Goal: Complete application form: Complete application form

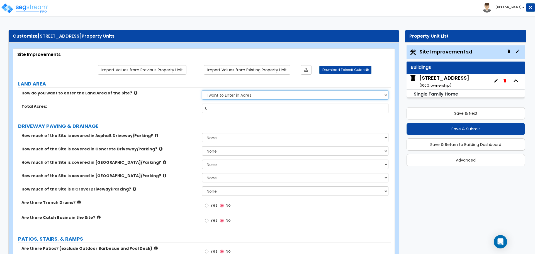
click at [248, 97] on select "I want to Enter in [GEOGRAPHIC_DATA] I want to Enter in Square Feet" at bounding box center [295, 94] width 186 height 9
select select "2"
click at [202, 90] on select "I want to Enter in [GEOGRAPHIC_DATA] I want to Enter in Square Feet" at bounding box center [295, 94] width 186 height 9
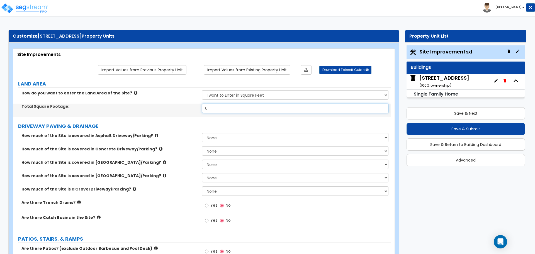
drag, startPoint x: 228, startPoint y: 110, endPoint x: 188, endPoint y: 109, distance: 40.1
click at [188, 109] on div "Total Square Footage: 0" at bounding box center [202, 110] width 378 height 13
type input "10,846"
click at [187, 133] on label "How much of the Site is covered in Asphalt Driveway/Parking?" at bounding box center [109, 136] width 176 height 6
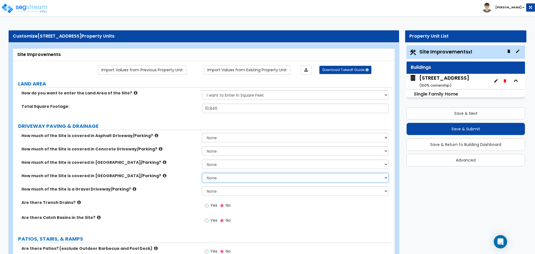
click at [218, 177] on select "None I want to Enter an Approximate Percentage I want to Enter the Square Foota…" at bounding box center [295, 177] width 186 height 9
click at [177, 180] on div "How much of the Site is covered in [GEOGRAPHIC_DATA]/Parking? None I want to En…" at bounding box center [202, 179] width 378 height 13
click at [205, 180] on select "None I want to Enter an Approximate Percentage I want to Enter the Square Foota…" at bounding box center [295, 177] width 186 height 9
select select "2"
click at [202, 173] on select "None I want to Enter an Approximate Percentage I want to Enter the Square Foota…" at bounding box center [295, 177] width 186 height 9
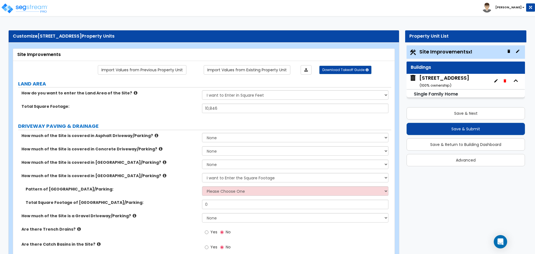
click at [163, 175] on icon at bounding box center [165, 175] width 4 height 4
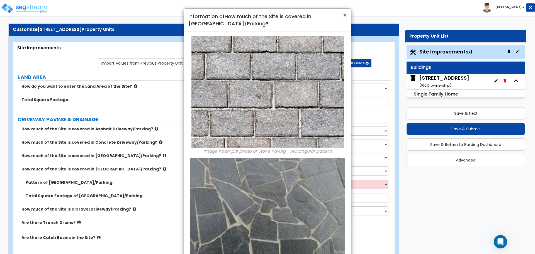
click at [345, 17] on span "×" at bounding box center [345, 15] width 4 height 8
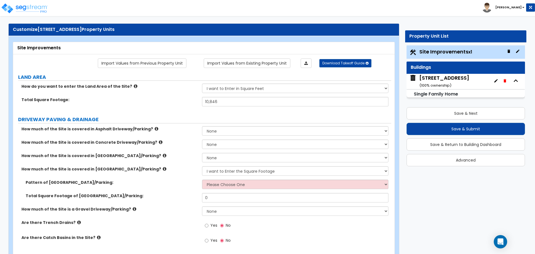
click at [159, 143] on icon at bounding box center [161, 142] width 4 height 4
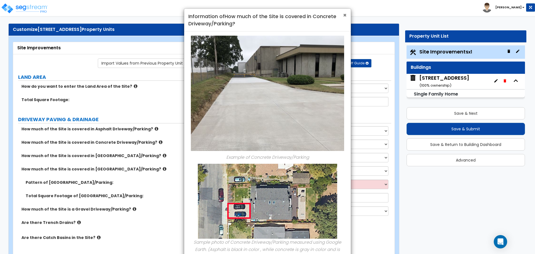
click at [343, 14] on span "×" at bounding box center [345, 15] width 4 height 8
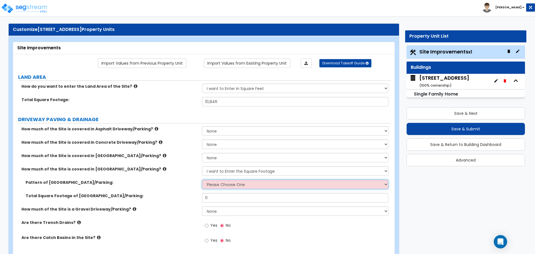
click at [223, 184] on select "Please Choose One Irregular Rectangular" at bounding box center [295, 184] width 186 height 9
select select "2"
click at [202, 180] on select "Please Choose One Irregular Rectangular" at bounding box center [295, 184] width 186 height 9
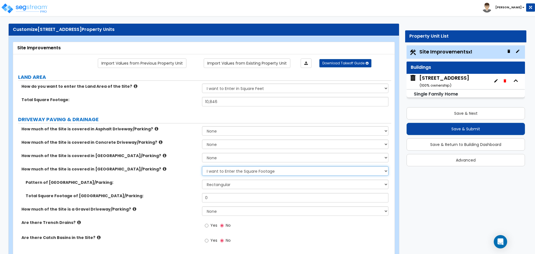
click at [214, 173] on select "None I want to Enter an Approximate Percentage I want to Enter the Square Foota…" at bounding box center [295, 170] width 186 height 9
click at [202, 166] on select "None I want to Enter an Approximate Percentage I want to Enter the Square Foota…" at bounding box center [295, 170] width 186 height 9
drag, startPoint x: 213, startPoint y: 199, endPoint x: 192, endPoint y: 195, distance: 21.2
click at [192, 195] on div "Total Square Footage of [GEOGRAPHIC_DATA]/Parking: 0" at bounding box center [202, 199] width 378 height 13
type input "9"
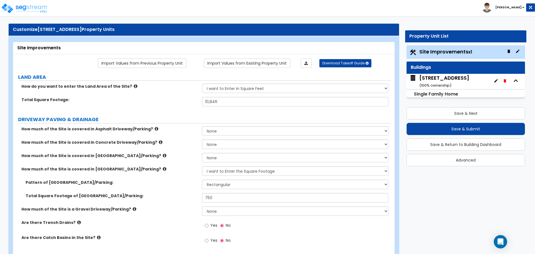
click at [133, 200] on div "Total Square Footage of [GEOGRAPHIC_DATA]/Parking: 750" at bounding box center [202, 199] width 378 height 13
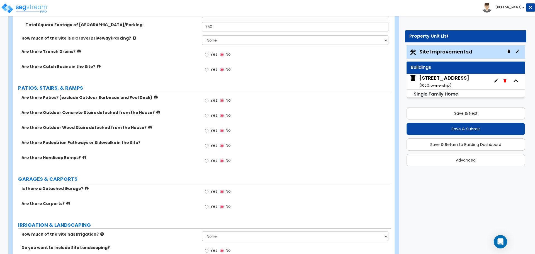
scroll to position [115, 0]
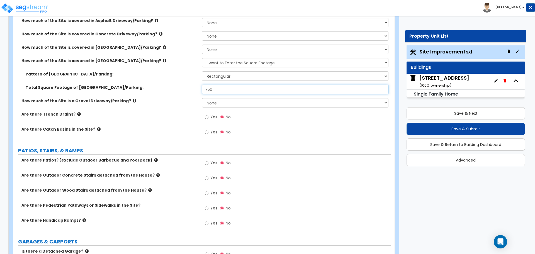
drag, startPoint x: 214, startPoint y: 91, endPoint x: 182, endPoint y: 86, distance: 32.6
click at [182, 86] on div "Total Square Footage of [GEOGRAPHIC_DATA]/Parking: 750" at bounding box center [202, 91] width 378 height 13
click at [182, 86] on label "Total Square Footage of [GEOGRAPHIC_DATA]/Parking:" at bounding box center [112, 88] width 172 height 6
drag, startPoint x: 218, startPoint y: 91, endPoint x: 157, endPoint y: 98, distance: 61.4
click at [157, 98] on div "How much of the Site is covered in Asphalt Driveway/Parking? None I want to Ent…" at bounding box center [201, 80] width 369 height 124
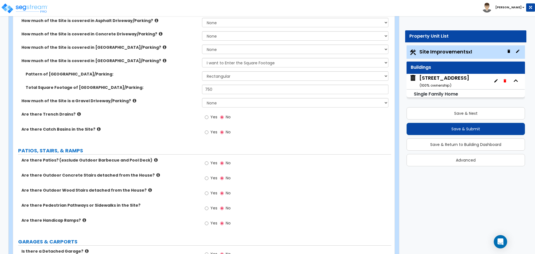
click at [157, 98] on label "How much of the Site is a Gravel Driveway/Parking?" at bounding box center [109, 101] width 176 height 6
click at [226, 87] on input "750" at bounding box center [295, 89] width 186 height 9
type input "7"
type input "900"
click at [174, 129] on label "Are there Catch Basins in the Site?" at bounding box center [109, 129] width 176 height 6
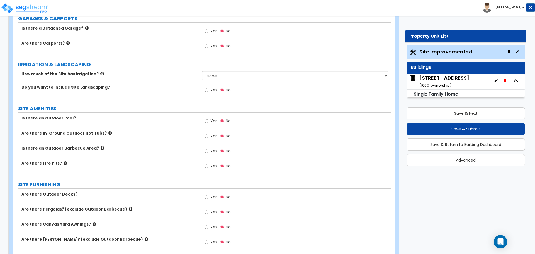
scroll to position [355, 0]
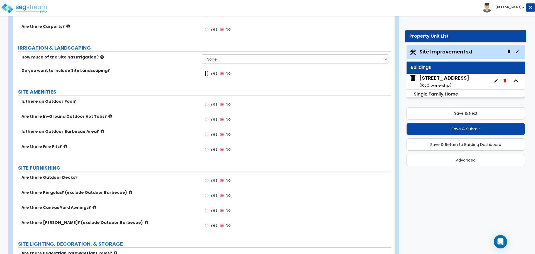
click at [207, 72] on input "Yes" at bounding box center [207, 73] width 4 height 6
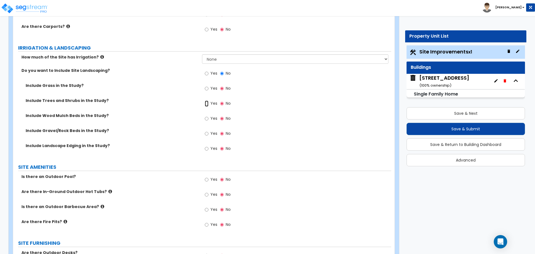
click at [206, 104] on input "Yes" at bounding box center [207, 104] width 4 height 6
radio input "true"
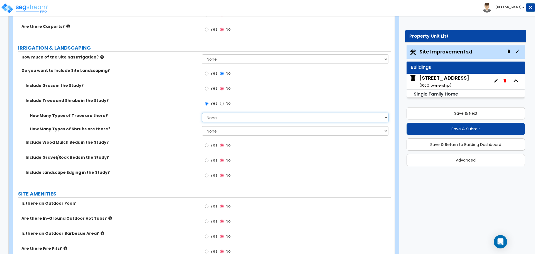
click at [218, 118] on select "None 1 2 3" at bounding box center [295, 117] width 186 height 9
select select "1"
click at [202, 113] on select "None 1 2 3" at bounding box center [295, 117] width 186 height 9
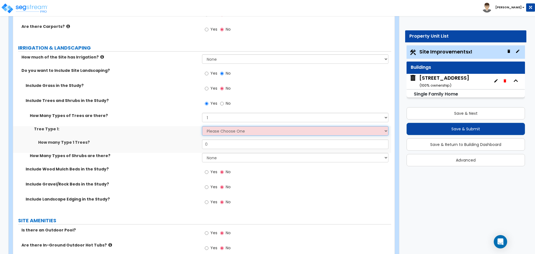
click at [214, 132] on select "Please Choose One Honey Locust Planetree Poplar Elm Hawthorn Linden Maple Red M…" at bounding box center [295, 130] width 186 height 9
select select "2"
click at [202, 126] on select "Please Choose One Honey Locust Planetree Poplar Elm Hawthorn Linden Maple Red M…" at bounding box center [295, 130] width 186 height 9
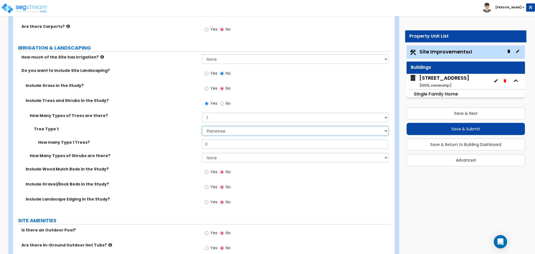
click at [218, 130] on select "Please Choose One Honey Locust Planetree Poplar Elm Hawthorn Linden Maple Red M…" at bounding box center [295, 130] width 186 height 9
click at [189, 177] on div "Include Wood Mulch Beds in the Study? Yes No" at bounding box center [202, 173] width 378 height 15
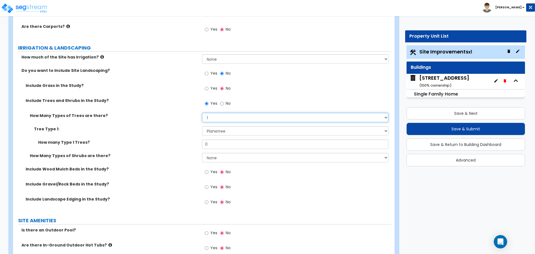
click at [211, 119] on select "None 1 2 3" at bounding box center [295, 117] width 186 height 9
click at [202, 113] on select "None 1 2 3" at bounding box center [295, 117] width 186 height 9
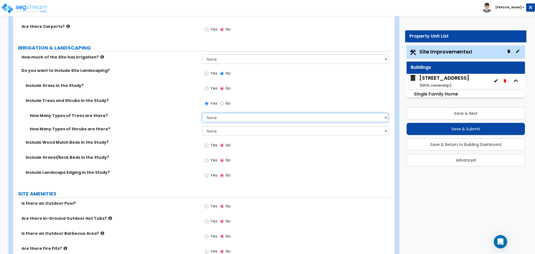
click at [210, 122] on select "None 1 2 3" at bounding box center [295, 117] width 186 height 9
click at [202, 113] on select "None 1 2 3" at bounding box center [295, 117] width 186 height 9
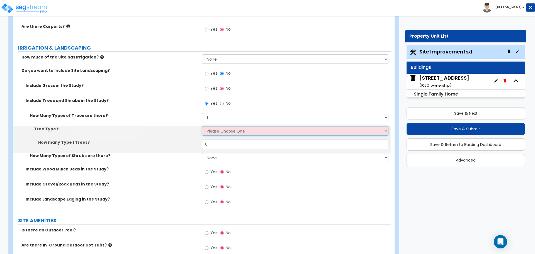
click at [211, 133] on select "Please Choose One Honey Locust Planetree Poplar Elm Hawthorn Linden Maple Red M…" at bounding box center [295, 130] width 186 height 9
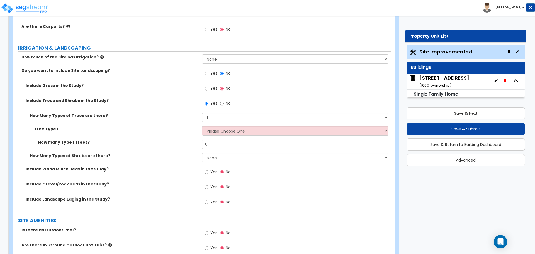
click at [189, 199] on label "Include Landscape Edging in the Study?" at bounding box center [112, 199] width 172 height 6
click at [226, 122] on div "How Many Types of Trees are there? None 1 2 3" at bounding box center [202, 119] width 378 height 13
click at [224, 118] on select "None 1 2 3" at bounding box center [295, 117] width 186 height 9
select select "0"
click at [202, 113] on select "None 1 2 3" at bounding box center [295, 117] width 186 height 9
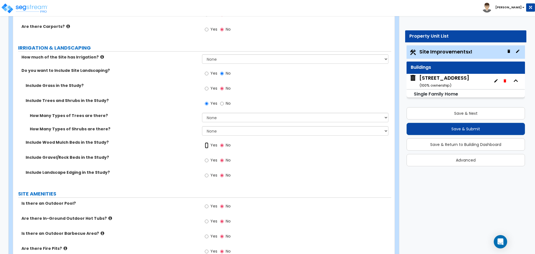
click at [205, 145] on input "Yes" at bounding box center [207, 145] width 4 height 6
radio input "true"
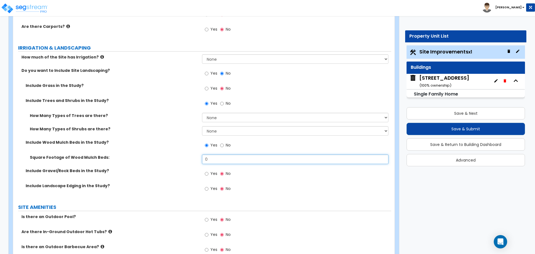
drag, startPoint x: 213, startPoint y: 157, endPoint x: 194, endPoint y: 163, distance: 19.1
click at [194, 163] on div "Square Footage of Wood Mulch Beds: 0" at bounding box center [202, 161] width 378 height 13
type input "120"
click at [194, 163] on div "Square Footage of Wood Mulch Beds: 120" at bounding box center [202, 161] width 378 height 13
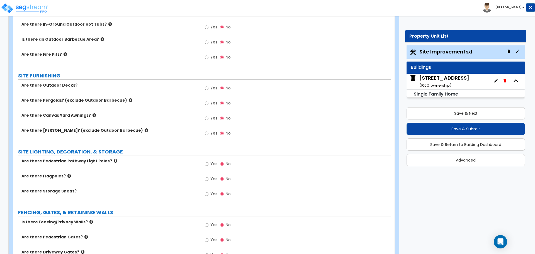
scroll to position [562, 0]
click at [145, 128] on icon at bounding box center [147, 130] width 4 height 4
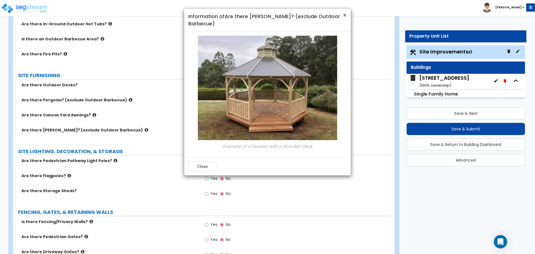
click at [343, 14] on span "×" at bounding box center [345, 15] width 4 height 8
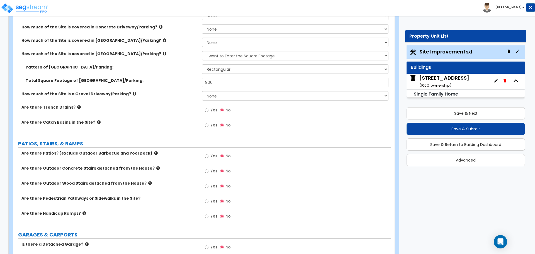
scroll to position [123, 0]
click at [207, 158] on input "Yes" at bounding box center [207, 156] width 4 height 6
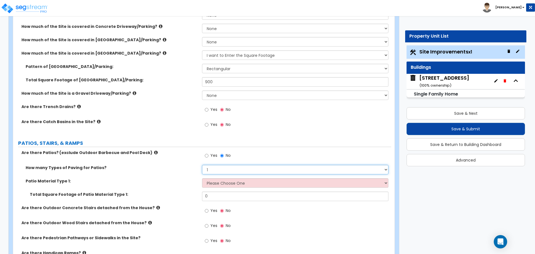
click at [211, 172] on select "1 2 3 4" at bounding box center [295, 169] width 186 height 9
click at [202, 165] on select "1 2 3 4" at bounding box center [295, 169] width 186 height 9
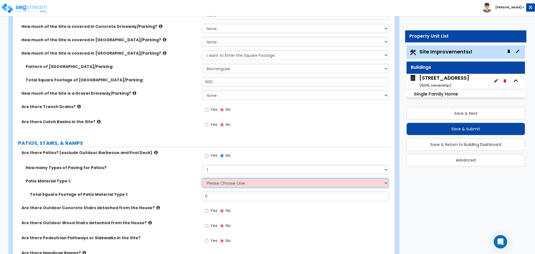
click at [215, 184] on select "Please Choose One Bare Concrete Stamped Concrete Brick Pavers Stone Pavers Tile…" at bounding box center [295, 182] width 186 height 9
select select "4"
click at [202, 178] on select "Please Choose One Bare Concrete Stamped Concrete Brick Pavers Stone Pavers Tile…" at bounding box center [295, 182] width 186 height 9
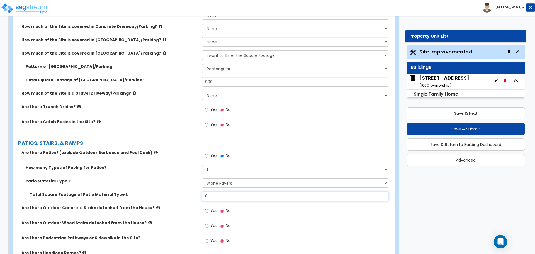
drag, startPoint x: 220, startPoint y: 195, endPoint x: 177, endPoint y: 186, distance: 44.7
click at [177, 186] on div "How many Types of Paving for Patios? 1 2 3 4 Patio Material Type 1: Please Choo…" at bounding box center [201, 185] width 369 height 40
type input "88"
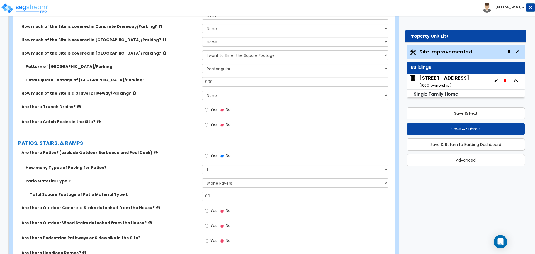
click at [181, 189] on div "Patio Material Type 1: Please Choose One Bare Concrete Stamped Concrete Brick P…" at bounding box center [202, 184] width 378 height 13
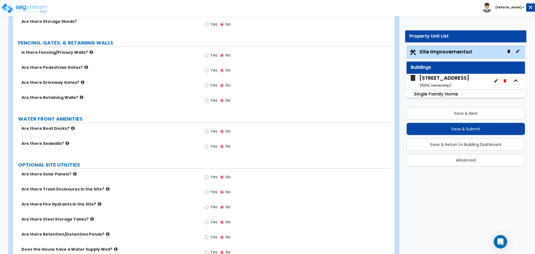
scroll to position [820, 0]
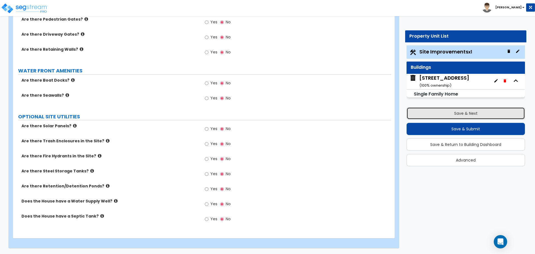
click at [462, 112] on button "Save & Next" at bounding box center [465, 113] width 118 height 12
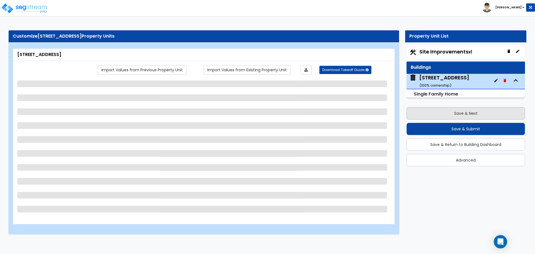
scroll to position [0, 0]
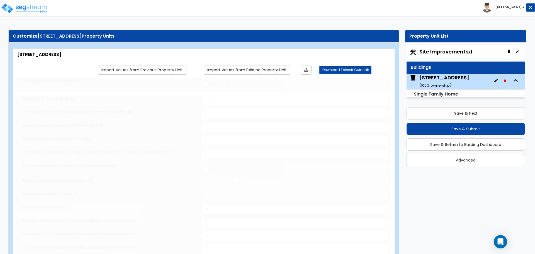
type input "1"
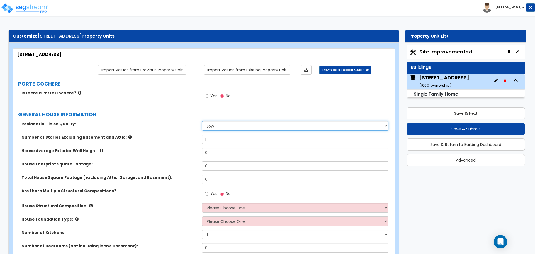
click at [246, 123] on select "Low Average High" at bounding box center [295, 125] width 186 height 9
select select "2"
click at [202, 121] on select "Low Average High" at bounding box center [295, 125] width 186 height 9
click at [215, 137] on input "1" at bounding box center [295, 138] width 186 height 9
type input "1"
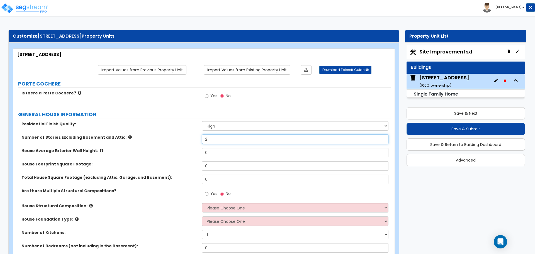
type input "2"
click at [190, 143] on div "Number of Stories Excluding Basement and Attic: 2" at bounding box center [202, 140] width 378 height 13
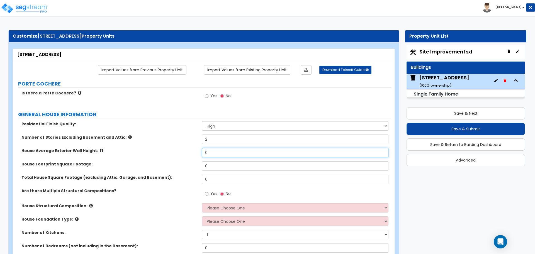
drag, startPoint x: 211, startPoint y: 153, endPoint x: 192, endPoint y: 154, distance: 19.5
click at [192, 154] on div "House Average Exterior Wall Height: 0" at bounding box center [202, 154] width 378 height 13
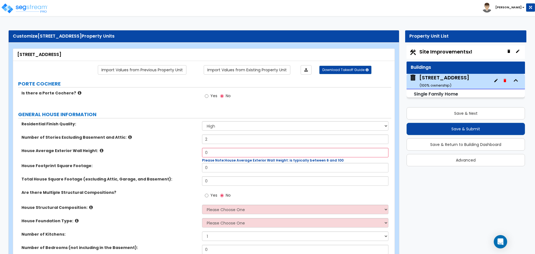
click at [192, 154] on div "House Average Exterior Wall Height: 0 Please Note: House Average Exterior Wall …" at bounding box center [202, 155] width 378 height 15
drag, startPoint x: 224, startPoint y: 150, endPoint x: 187, endPoint y: 152, distance: 36.2
click at [187, 152] on div "House Average Exterior Wall Height: 0 Please Note: House Average Exterior Wall …" at bounding box center [202, 155] width 378 height 15
type input "20"
click at [187, 152] on label "House Average Exterior Wall Height:" at bounding box center [109, 151] width 176 height 6
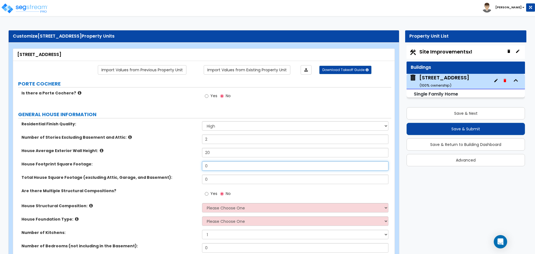
drag, startPoint x: 213, startPoint y: 167, endPoint x: 191, endPoint y: 173, distance: 23.1
click at [191, 173] on div "House Footprint Square Footage: 0" at bounding box center [202, 167] width 378 height 13
click at [186, 171] on div "House Footprint Square Footage: 3,004" at bounding box center [202, 167] width 378 height 13
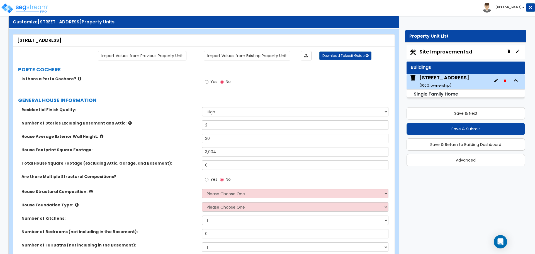
scroll to position [15, 0]
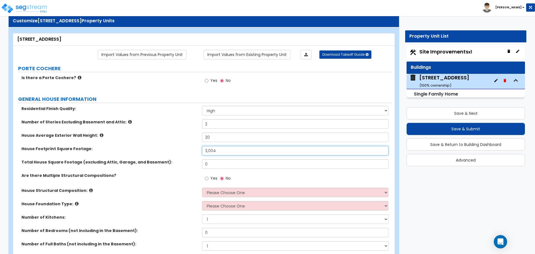
drag, startPoint x: 222, startPoint y: 148, endPoint x: 192, endPoint y: 153, distance: 30.5
click at [192, 153] on div "House Footprint Square Footage: 3,004" at bounding box center [202, 152] width 378 height 13
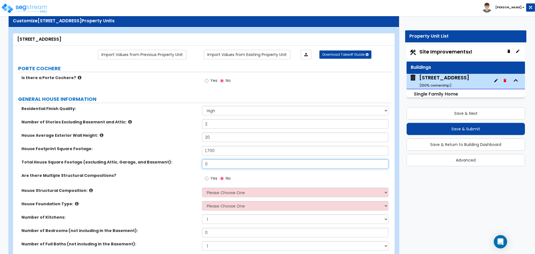
drag, startPoint x: 217, startPoint y: 163, endPoint x: 188, endPoint y: 163, distance: 28.7
click at [188, 163] on div "Total House Square Footage (excluding Attic, Garage, and Basement): 0" at bounding box center [202, 165] width 378 height 13
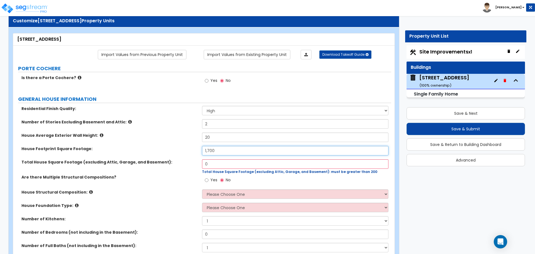
drag, startPoint x: 221, startPoint y: 151, endPoint x: 182, endPoint y: 155, distance: 38.4
click at [182, 155] on div "House Footprint Square Footage: 1,700" at bounding box center [202, 152] width 378 height 13
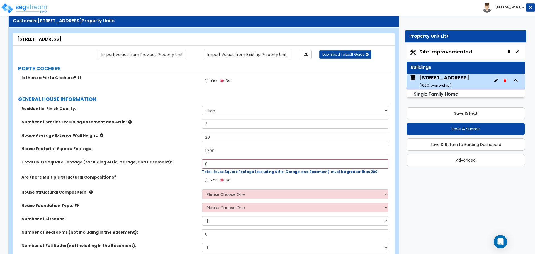
click at [182, 155] on div "House Footprint Square Footage: 1,700" at bounding box center [202, 152] width 378 height 13
drag, startPoint x: 217, startPoint y: 164, endPoint x: 182, endPoint y: 164, distance: 35.1
click at [182, 164] on div "Total House Square Footage (excluding Attic, Garage, and Basement): 0 Total Hou…" at bounding box center [202, 166] width 378 height 15
click at [182, 164] on label "Total House Square Footage (excluding Attic, Garage, and Basement):" at bounding box center [109, 162] width 176 height 6
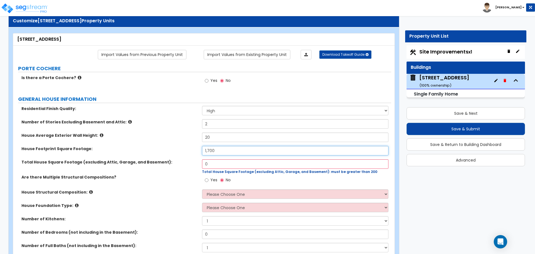
drag, startPoint x: 214, startPoint y: 148, endPoint x: 178, endPoint y: 156, distance: 37.0
click at [178, 156] on div "House Footprint Square Footage: 1,700" at bounding box center [202, 152] width 378 height 13
type input "2,000"
drag, startPoint x: 222, startPoint y: 166, endPoint x: 182, endPoint y: 172, distance: 40.0
click at [182, 172] on div "Total House Square Footage (excluding Attic, Garage, and Basement): 0 Total Hou…" at bounding box center [202, 166] width 378 height 15
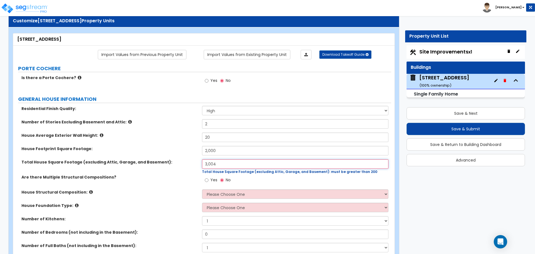
type input "3,004"
click at [182, 172] on div "Total House Square Footage (excluding Attic, Garage, and Basement): 3,004 Total…" at bounding box center [202, 166] width 378 height 15
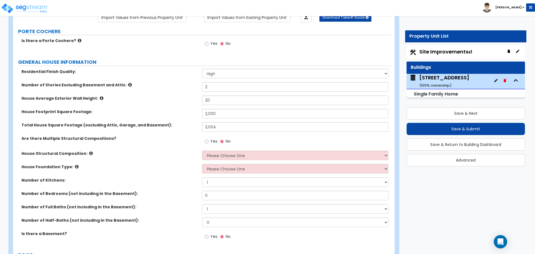
scroll to position [53, 0]
click at [209, 153] on select "Please Choose One Reinforced Concrete Structural Steel Brick Masonry CMU Masonr…" at bounding box center [295, 154] width 186 height 9
select select "7"
click at [202, 150] on select "Please Choose One Reinforced Concrete Structural Steel Brick Masonry CMU Masonr…" at bounding box center [295, 154] width 186 height 9
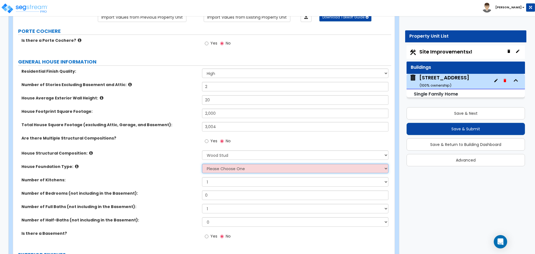
click at [211, 171] on select "Please Choose One Crawl Space Pier-Elevated First floor Slab on Grade" at bounding box center [295, 168] width 186 height 9
select select "3"
click at [202, 164] on select "Please Choose One Crawl Space Pier-Elevated First floor Slab on Grade" at bounding box center [295, 168] width 186 height 9
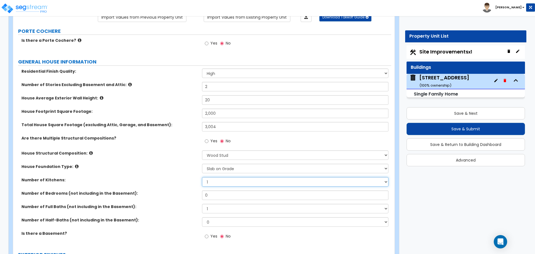
click at [215, 182] on select "1 2 3" at bounding box center [295, 181] width 186 height 9
click at [202, 177] on select "1 2 3" at bounding box center [295, 181] width 186 height 9
drag, startPoint x: 214, startPoint y: 195, endPoint x: 190, endPoint y: 199, distance: 24.9
click at [190, 199] on div "Number of Bedrooms (not including in the Basement): 0" at bounding box center [202, 196] width 378 height 13
type input "4"
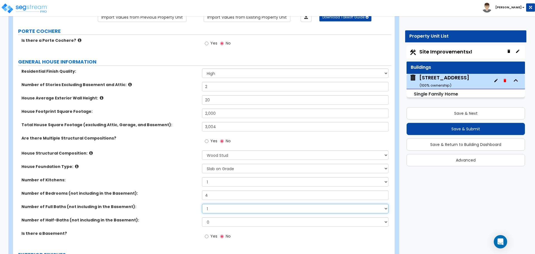
click at [220, 208] on select "1 2 3 4 5 6 7 8 9 10" at bounding box center [295, 208] width 186 height 9
select select "2"
click at [202, 204] on select "1 2 3 4 5 6 7 8 9 10" at bounding box center [295, 208] width 186 height 9
click at [213, 221] on select "0 1 2 3 4 5" at bounding box center [295, 221] width 186 height 9
select select "1"
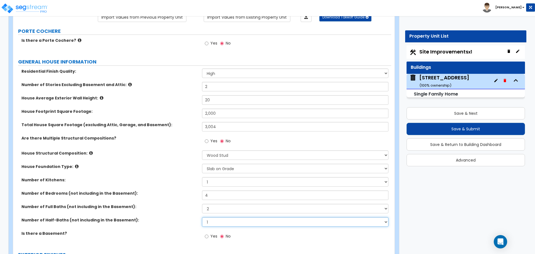
click at [202, 217] on select "0 1 2 3 4 5" at bounding box center [295, 221] width 186 height 9
click at [164, 199] on div "Number of Bedrooms (not including in the Basement): 4" at bounding box center [202, 196] width 378 height 13
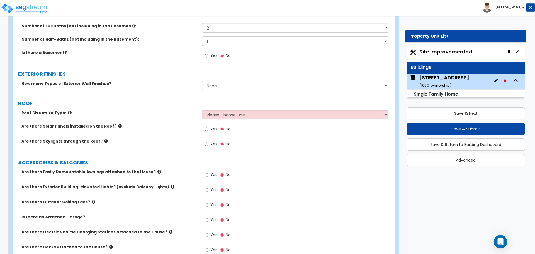
scroll to position [234, 0]
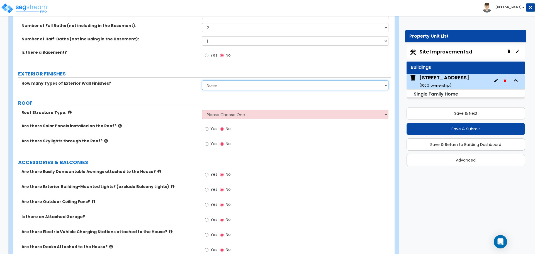
click at [256, 85] on select "None 1 2 3" at bounding box center [295, 84] width 186 height 9
select select "1"
click at [202, 80] on select "None 1 2 3" at bounding box center [295, 84] width 186 height 9
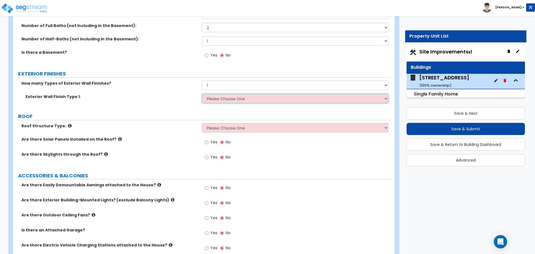
click at [249, 102] on select "Please Choose One No Finish/Shared Wall No Wall Brick Finish Stone Finish Wood …" at bounding box center [295, 98] width 186 height 9
select select "7"
click at [202, 94] on select "Please Choose One No Finish/Shared Wall No Wall Brick Finish Stone Finish Wood …" at bounding box center [295, 98] width 186 height 9
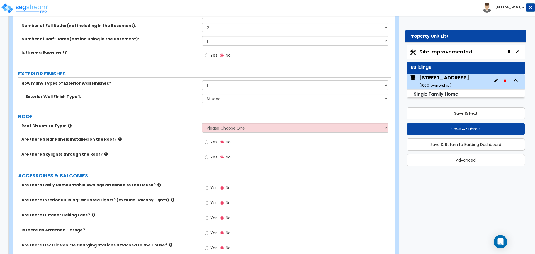
click at [168, 148] on div "Are there Solar Panels installed on the Roof? Yes No" at bounding box center [202, 143] width 378 height 15
click at [226, 125] on select "Please Choose One [PERSON_NAME] Roof Flat Roof Hybrid [PERSON_NAME] & Flat Roof" at bounding box center [295, 127] width 186 height 9
select select "1"
click at [202, 123] on select "Please Choose One [PERSON_NAME] Roof Flat Roof Hybrid [PERSON_NAME] & Flat Roof" at bounding box center [295, 127] width 186 height 9
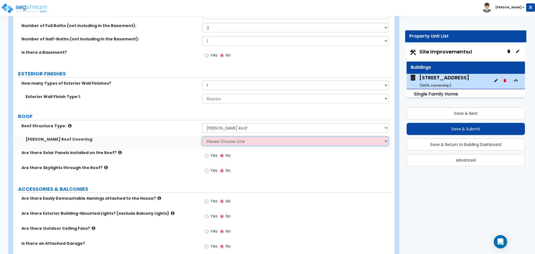
click at [221, 141] on select "Please Choose One Asphalt Shingle Clay Tile Wood Shingle Metal Shingle Standing…" at bounding box center [295, 140] width 186 height 9
select select "1"
click at [202, 136] on select "Please Choose One Asphalt Shingle Clay Tile Wood Shingle Metal Shingle Standing…" at bounding box center [295, 140] width 186 height 9
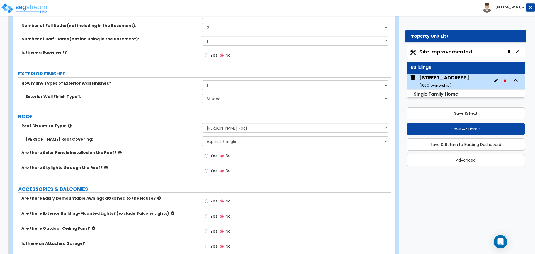
click at [190, 152] on label "Are there Solar Panels installed on the Roof?" at bounding box center [109, 153] width 176 height 6
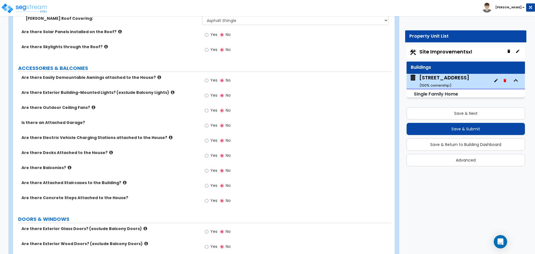
scroll to position [355, 0]
click at [208, 96] on input "Yes" at bounding box center [207, 95] width 4 height 6
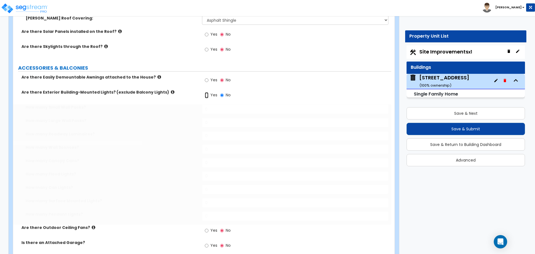
radio input "true"
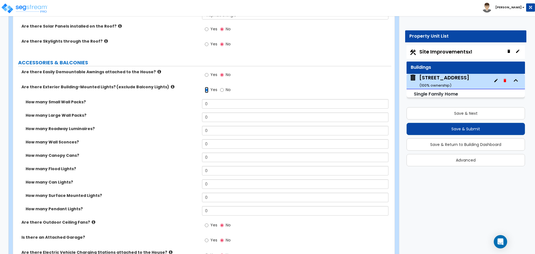
scroll to position [360, 0]
drag, startPoint x: 217, startPoint y: 145, endPoint x: 189, endPoint y: 142, distance: 27.7
click at [189, 142] on div "How many Wall Sconces? 0" at bounding box center [202, 145] width 378 height 13
type input "2"
click at [198, 142] on label "How many Wall Sconces?" at bounding box center [112, 142] width 172 height 6
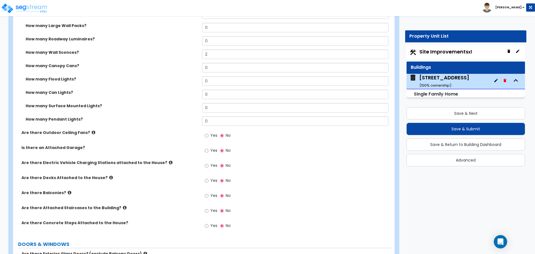
scroll to position [462, 0]
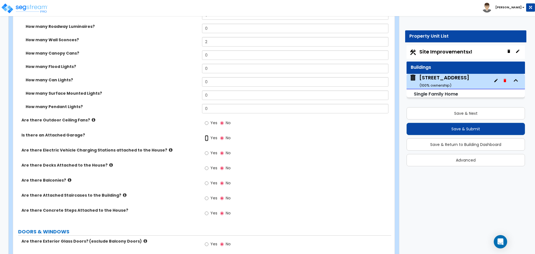
click at [206, 138] on input "Yes" at bounding box center [207, 138] width 4 height 6
radio input "true"
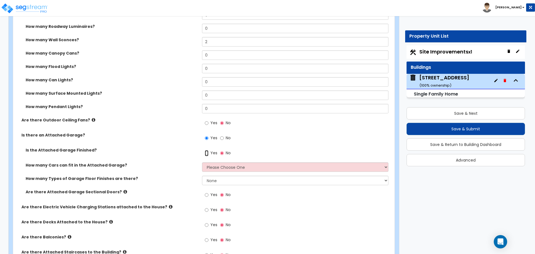
click at [207, 153] on input "Yes" at bounding box center [207, 153] width 4 height 6
radio input "true"
click at [217, 165] on select "Please Choose One 1 2 3 4 5" at bounding box center [295, 166] width 186 height 9
select select "2"
click at [202, 162] on select "Please Choose One 1 2 3 4 5" at bounding box center [295, 166] width 186 height 9
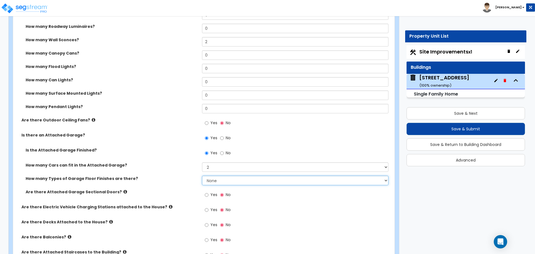
click at [215, 183] on select "None 1 2 3 4" at bounding box center [295, 180] width 186 height 9
click at [202, 176] on select "None 1 2 3 4" at bounding box center [295, 180] width 186 height 9
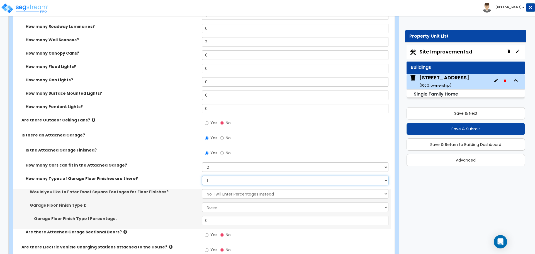
click at [211, 181] on select "None 1 2 3 4" at bounding box center [295, 180] width 186 height 9
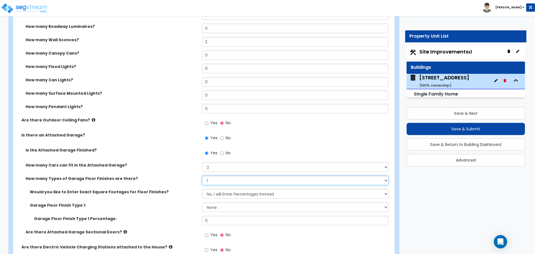
select select "0"
click at [202, 176] on select "None 1 2 3 4" at bounding box center [295, 180] width 186 height 9
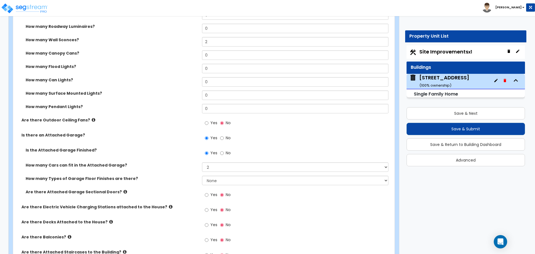
click at [191, 179] on label "How many Types of Garage Floor Finishes are there?" at bounding box center [112, 179] width 172 height 6
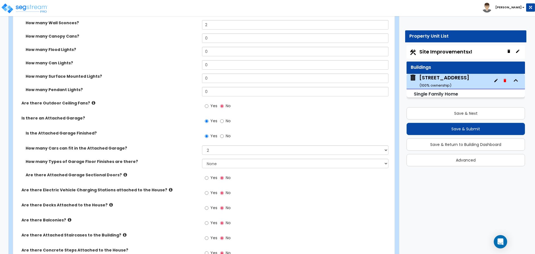
scroll to position [480, 0]
click at [207, 177] on input "Yes" at bounding box center [207, 177] width 4 height 6
radio input "true"
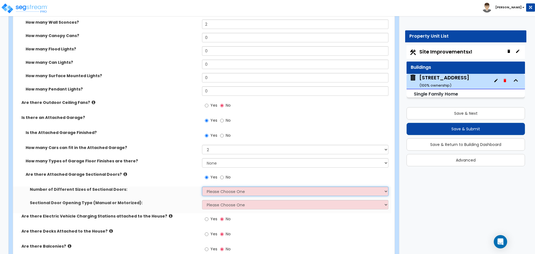
click at [211, 190] on select "Please Choose One 1 2" at bounding box center [295, 191] width 186 height 9
select select "2"
click at [202, 187] on select "Please Choose One 1 2" at bounding box center [295, 191] width 186 height 9
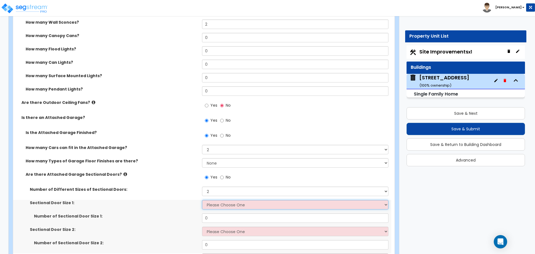
click at [214, 203] on select "Please Choose One 9' x 7' 16' x 7'" at bounding box center [295, 204] width 186 height 9
select select "1"
click at [202, 200] on select "Please Choose One 9' x 7' 16' x 7'" at bounding box center [295, 204] width 186 height 9
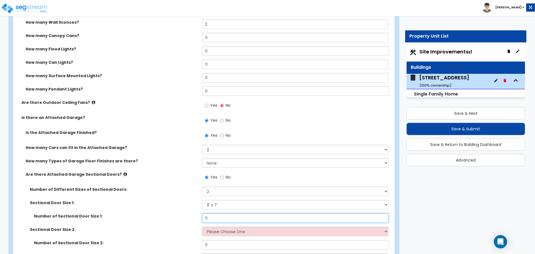
click at [216, 221] on input "0" at bounding box center [295, 217] width 186 height 9
type input "1"
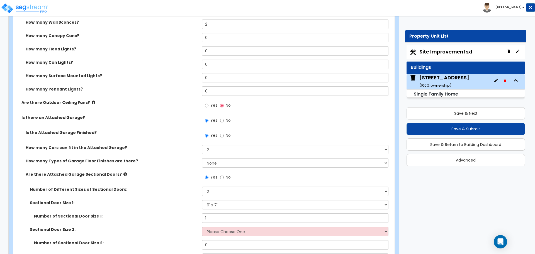
click at [180, 219] on label "Number of Sectional Door Size 1:" at bounding box center [116, 216] width 164 height 6
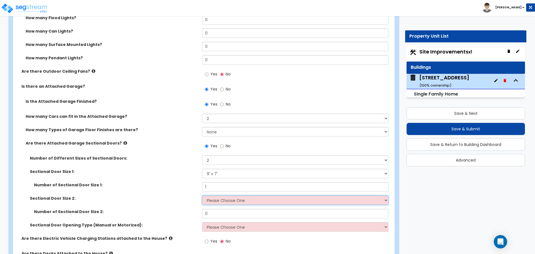
click at [223, 200] on select "Please Choose One 9' x 7' 16' x 7'" at bounding box center [295, 199] width 186 height 9
select select "2"
click at [202, 195] on select "Please Choose One 9' x 7' 16' x 7'" at bounding box center [295, 199] width 186 height 9
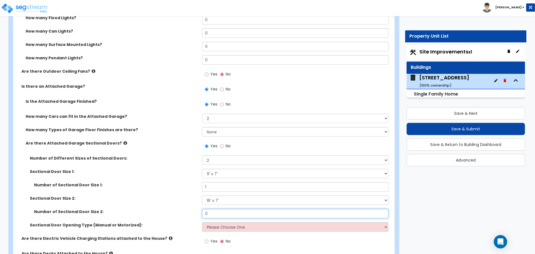
click at [214, 216] on input "0" at bounding box center [295, 213] width 186 height 9
type input "1"
click at [190, 219] on div "Number of Sectional Door Size 2: 1" at bounding box center [202, 215] width 378 height 13
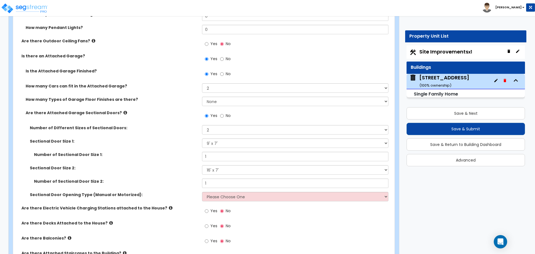
scroll to position [542, 0]
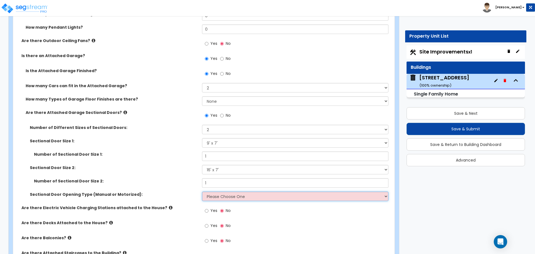
click at [225, 196] on select "Please Choose One All Manual All Motorized Some are Motorized" at bounding box center [295, 196] width 186 height 9
select select "2"
click at [202, 192] on select "Please Choose One All Manual All Motorized Some are Motorized" at bounding box center [295, 196] width 186 height 9
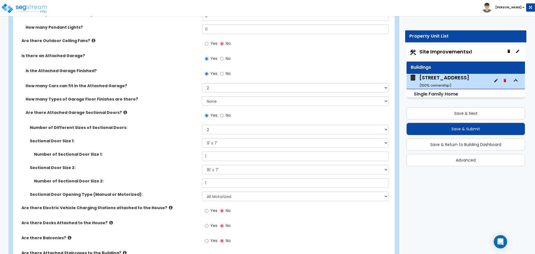
click at [186, 195] on label "Sectional Door Opening Type (Manual or Motorized):" at bounding box center [114, 195] width 168 height 6
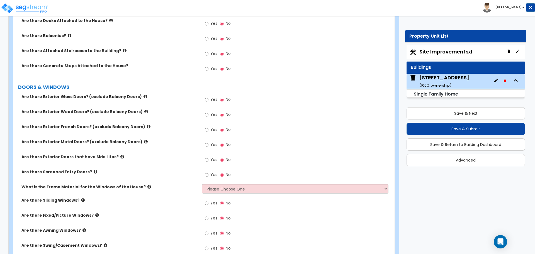
scroll to position [745, 0]
click at [207, 114] on input "Yes" at bounding box center [207, 114] width 4 height 6
radio input "true"
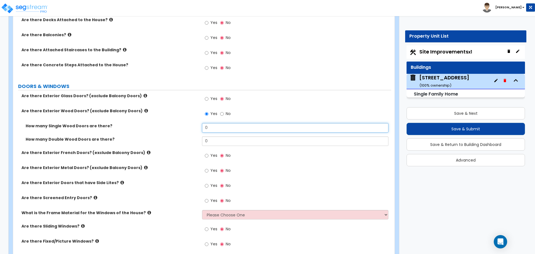
drag, startPoint x: 213, startPoint y: 128, endPoint x: 195, endPoint y: 126, distance: 18.0
click at [195, 126] on div "How many Single Wood Doors are there? 0" at bounding box center [202, 129] width 378 height 13
type input "1"
click at [195, 127] on label "How many Single Wood Doors are there?" at bounding box center [112, 126] width 172 height 6
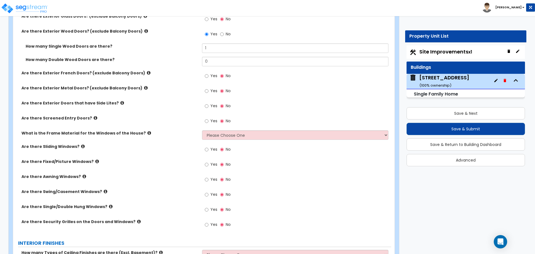
scroll to position [824, 0]
click at [216, 136] on select "Please Choose One Vinyl Aluminum Wood" at bounding box center [295, 134] width 186 height 9
select select "1"
click at [202, 130] on select "Please Choose One Vinyl Aluminum Wood" at bounding box center [295, 134] width 186 height 9
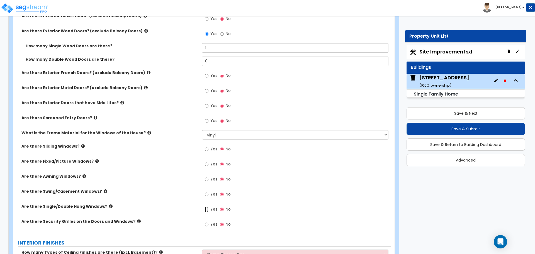
click at [207, 210] on input "Yes" at bounding box center [207, 209] width 4 height 6
radio input "true"
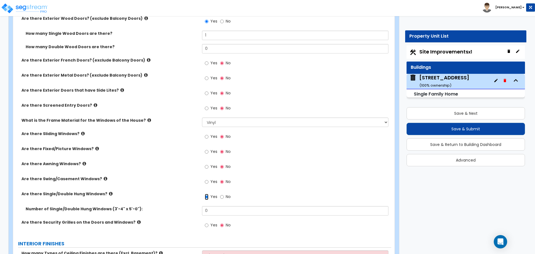
scroll to position [870, 0]
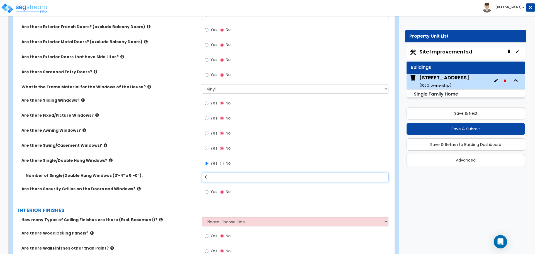
drag, startPoint x: 221, startPoint y: 178, endPoint x: 179, endPoint y: 170, distance: 43.3
click at [179, 170] on div "Are there Exterior Glass Doors? (exclude Balcony Doors) Yes No Are there Exteri…" at bounding box center [201, 84] width 369 height 234
click at [179, 170] on div "Are there Single/Double Hung Windows? Yes No" at bounding box center [202, 165] width 378 height 15
click at [214, 177] on input "0" at bounding box center [295, 177] width 186 height 9
type input "14"
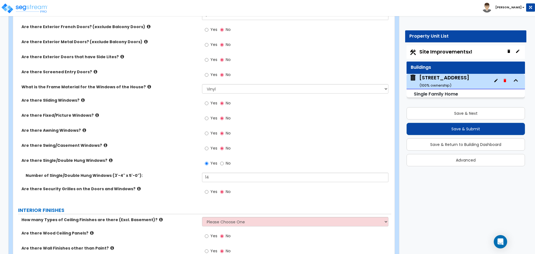
click at [180, 175] on label "Number of Single/Double Hung Windows (3'-4" x 5'-0"):" at bounding box center [112, 176] width 172 height 6
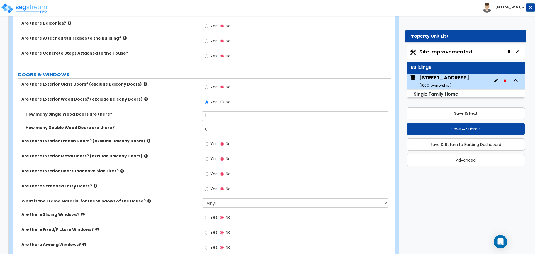
scroll to position [756, 0]
click at [206, 86] on input "Yes" at bounding box center [207, 88] width 4 height 6
radio input "true"
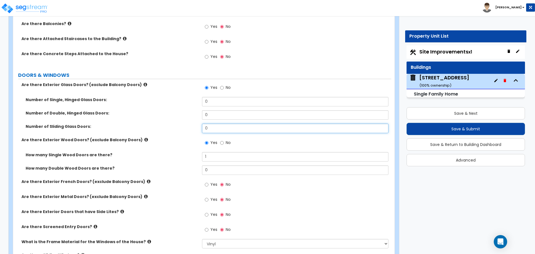
drag, startPoint x: 213, startPoint y: 126, endPoint x: 171, endPoint y: 129, distance: 41.9
click at [171, 129] on div "Number of Sliding Glass Doors: 0" at bounding box center [202, 130] width 378 height 13
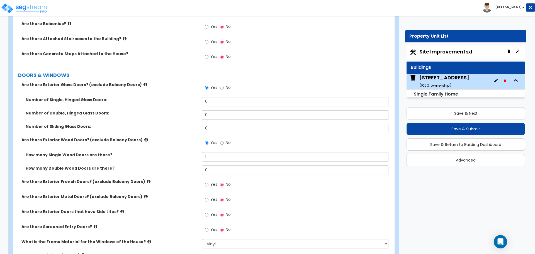
click at [171, 129] on div "Number of Sliding Glass Doors: 0" at bounding box center [202, 130] width 378 height 13
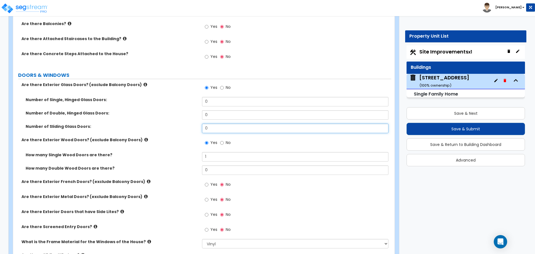
drag, startPoint x: 222, startPoint y: 126, endPoint x: 186, endPoint y: 126, distance: 35.9
click at [186, 126] on div "Number of Sliding Glass Doors: 0" at bounding box center [202, 130] width 378 height 13
type input "1"
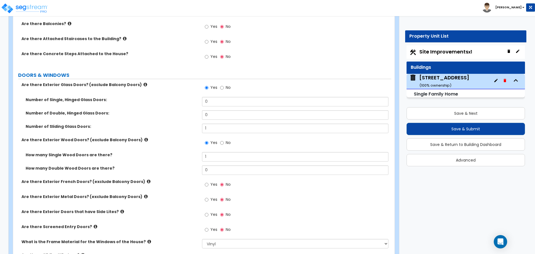
click at [186, 126] on label "Number of Sliding Glass Doors:" at bounding box center [112, 127] width 172 height 6
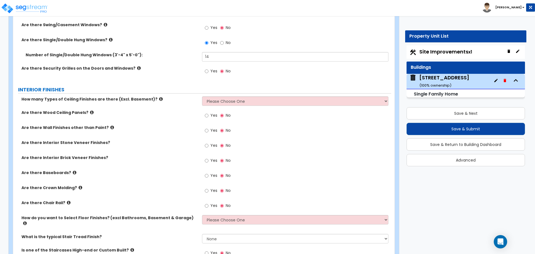
scroll to position [1032, 0]
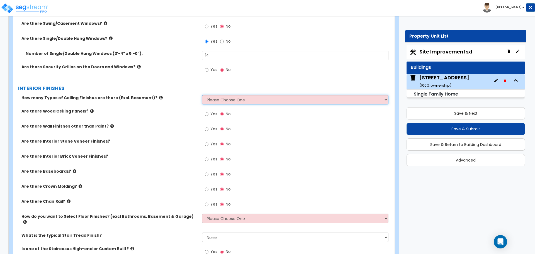
click at [234, 99] on select "Please Choose One 1 2 3" at bounding box center [295, 99] width 186 height 9
select select "1"
click at [202, 95] on select "Please Choose One 1 2 3" at bounding box center [295, 99] width 186 height 9
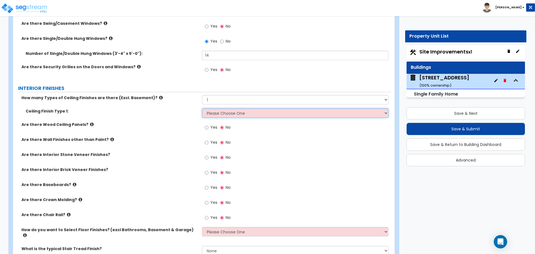
click at [219, 115] on select "Please Choose One Drop Ceiling Drywall Ceiling Open Ceiling" at bounding box center [295, 112] width 186 height 9
select select "2"
click at [202, 108] on select "Please Choose One Drop Ceiling Drywall Ceiling Open Ceiling" at bounding box center [295, 112] width 186 height 9
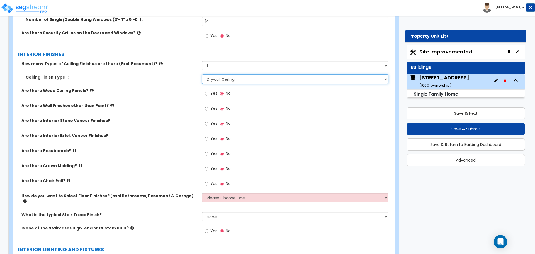
scroll to position [1071, 0]
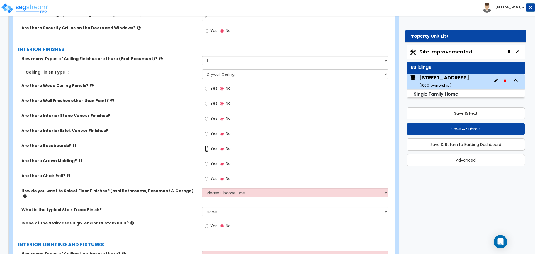
click at [206, 150] on input "Yes" at bounding box center [207, 149] width 4 height 6
radio input "true"
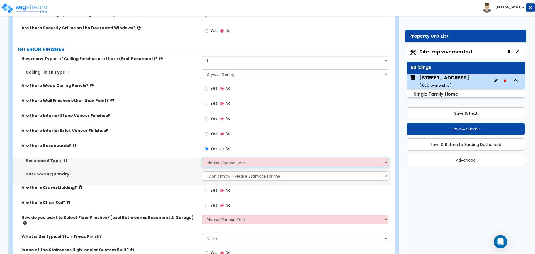
click at [208, 164] on select "Please Choose One Wood Vinyl Carpet Tile" at bounding box center [295, 162] width 186 height 9
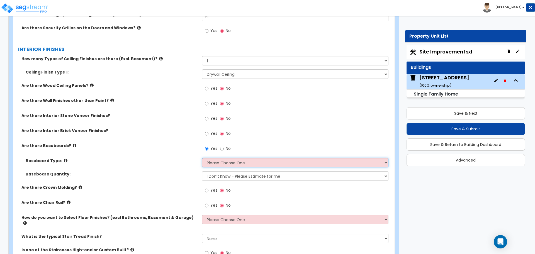
select select "1"
click at [202, 158] on select "Please Choose One Wood Vinyl Carpet Tile" at bounding box center [295, 162] width 186 height 9
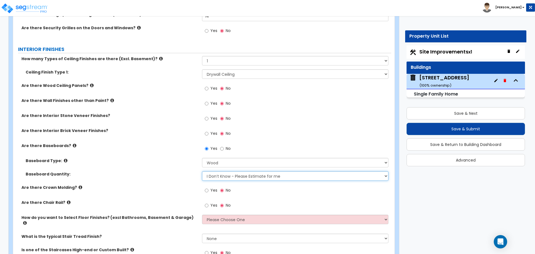
click at [211, 176] on select "I Don’t Know - Please Estimate for me I want to Enter the Linear Footage" at bounding box center [295, 175] width 186 height 9
click at [202, 171] on select "I Don’t Know - Please Estimate for me I want to Enter the Linear Footage" at bounding box center [295, 175] width 186 height 9
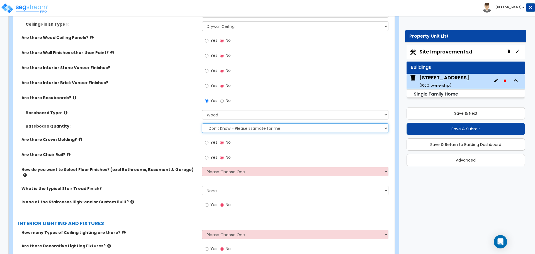
scroll to position [1120, 0]
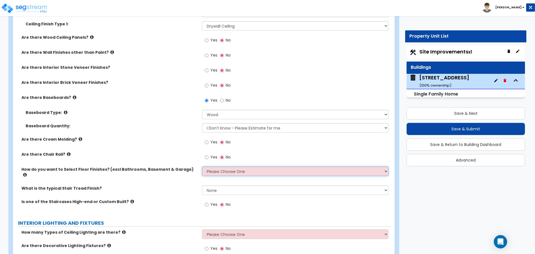
click at [211, 173] on select "Please Choose One I want to Select Floor Finishes for the Areas of the House I …" at bounding box center [295, 171] width 186 height 9
select select "1"
click at [202, 167] on select "Please Choose One I want to Select Floor Finishes for the Areas of the House I …" at bounding box center [295, 171] width 186 height 9
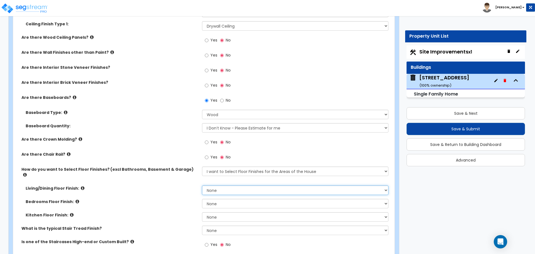
click at [213, 187] on select "None Tile Flooring Hardwood Flooring Resilient Laminate Flooring VCT Flooring S…" at bounding box center [295, 189] width 186 height 9
select select "7"
click at [202, 185] on select "None Tile Flooring Hardwood Flooring Resilient Laminate Flooring VCT Flooring S…" at bounding box center [295, 189] width 186 height 9
click at [213, 199] on select "None Tile Flooring Hardwood Flooring Resilient Laminate Flooring VCT Flooring S…" at bounding box center [295, 203] width 186 height 9
select select "5"
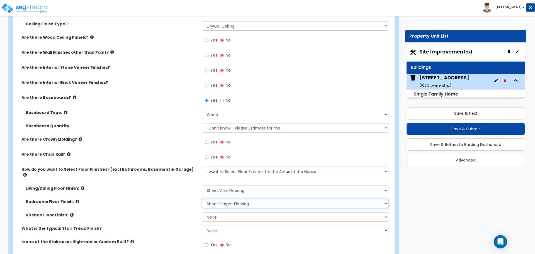
click at [202, 199] on select "None Tile Flooring Hardwood Flooring Resilient Laminate Flooring VCT Flooring S…" at bounding box center [295, 203] width 186 height 9
click at [208, 213] on select "None Tile Flooring Hardwood Flooring Resilient Laminate Flooring VCT Flooring S…" at bounding box center [295, 216] width 186 height 9
select select "7"
click at [202, 212] on select "None Tile Flooring Hardwood Flooring Resilient Laminate Flooring VCT Flooring S…" at bounding box center [295, 216] width 186 height 9
click at [180, 206] on div "Bedrooms Floor Finish: None Tile Flooring Hardwood Flooring Resilient Laminate …" at bounding box center [202, 205] width 378 height 13
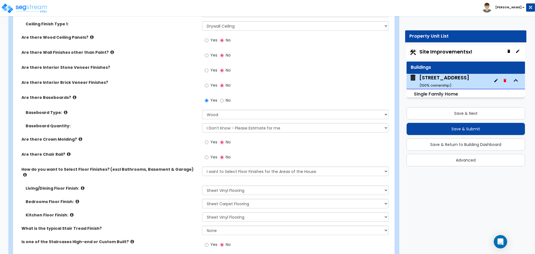
scroll to position [1138, 0]
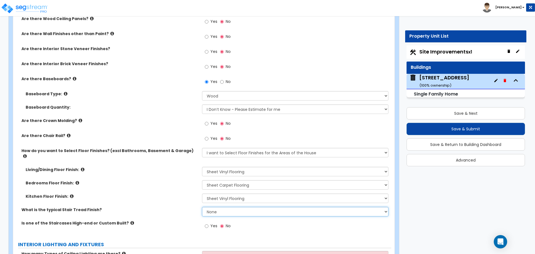
click at [207, 207] on select "None Tile Wood Laminate VCT Sheet Carpet Sheet Vinyl Carpet Tile" at bounding box center [295, 211] width 186 height 9
select select "5"
click at [202, 207] on select "None Tile Wood Laminate VCT Sheet Carpet Sheet Vinyl Carpet Tile" at bounding box center [295, 211] width 186 height 9
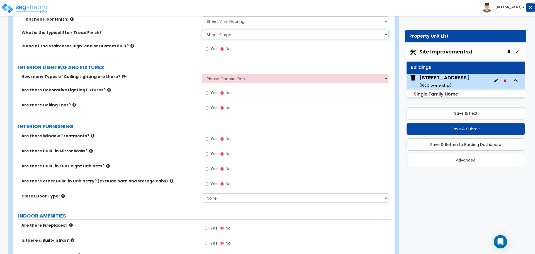
scroll to position [1329, 0]
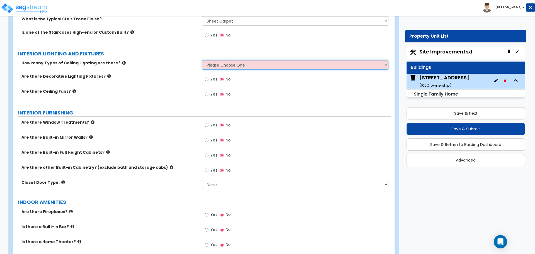
click at [216, 60] on select "Please Choose One 1 2 3" at bounding box center [295, 64] width 186 height 9
select select "2"
click at [202, 60] on select "Please Choose One 1 2 3" at bounding box center [295, 64] width 186 height 9
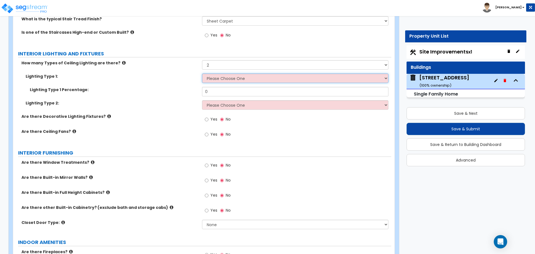
click at [212, 76] on select "Please Choose One LED Surface-Mounted LED Recessed Fluorescent Surface-Mounted …" at bounding box center [295, 78] width 186 height 9
select select "2"
click at [202, 74] on select "Please Choose One LED Surface-Mounted LED Recessed Fluorescent Surface-Mounted …" at bounding box center [295, 78] width 186 height 9
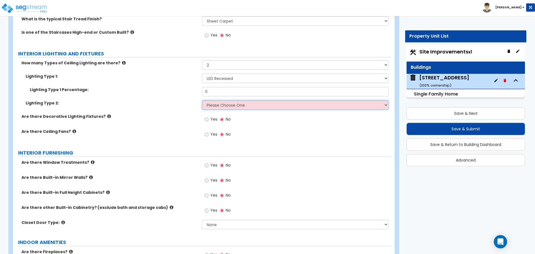
click at [214, 100] on select "Please Choose One LED Surface-Mounted LED Recessed Fluorescent Surface-Mounted …" at bounding box center [295, 104] width 186 height 9
select select "3"
click at [202, 100] on select "Please Choose One LED Surface-Mounted LED Recessed Fluorescent Surface-Mounted …" at bounding box center [295, 104] width 186 height 9
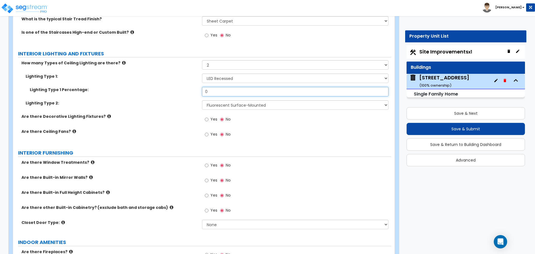
drag, startPoint x: 211, startPoint y: 85, endPoint x: 195, endPoint y: 86, distance: 16.2
click at [195, 87] on div "Lighting Type 1 Percentage: 0" at bounding box center [202, 93] width 378 height 13
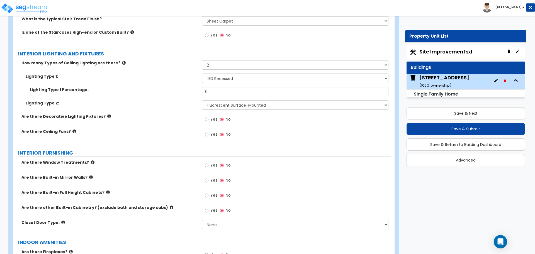
click at [195, 87] on label "Lighting Type 1 Percentage:" at bounding box center [114, 90] width 168 height 6
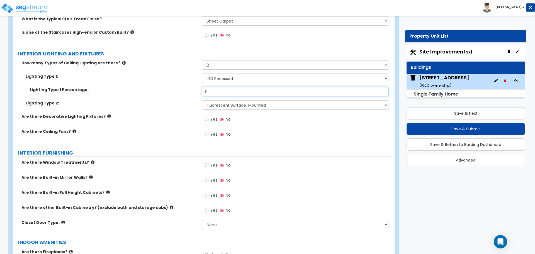
drag, startPoint x: 218, startPoint y: 84, endPoint x: 173, endPoint y: 89, distance: 44.7
click at [173, 89] on div "Lighting Type 1 Percentage: 0" at bounding box center [202, 93] width 378 height 13
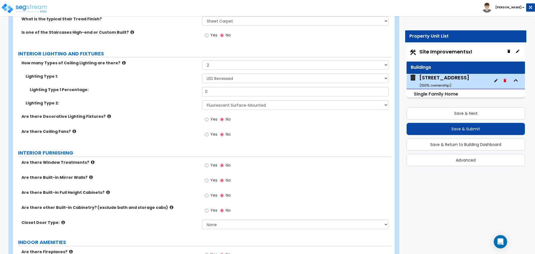
click at [173, 89] on div "Lighting Type 1 Percentage: 0" at bounding box center [202, 93] width 378 height 13
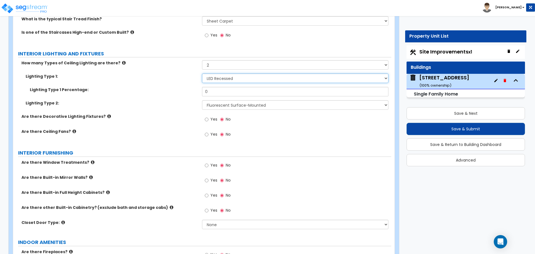
click at [209, 75] on select "Please Choose One LED Surface-Mounted LED Recessed Fluorescent Surface-Mounted …" at bounding box center [295, 78] width 186 height 9
select select "4"
click at [202, 74] on select "Please Choose One LED Surface-Mounted LED Recessed Fluorescent Surface-Mounted …" at bounding box center [295, 78] width 186 height 9
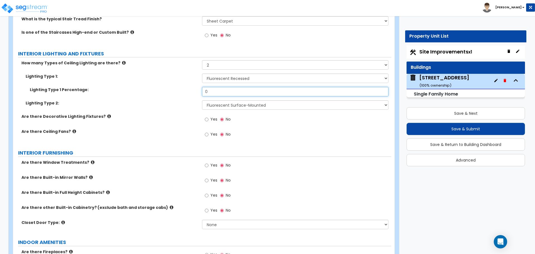
click at [211, 87] on input "0" at bounding box center [295, 91] width 186 height 9
type input "80"
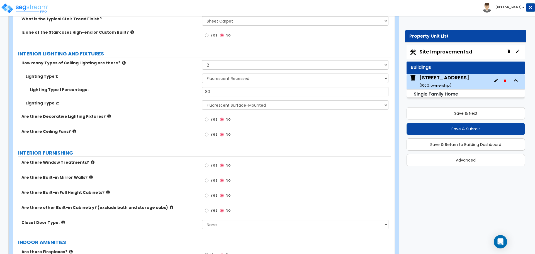
click at [180, 114] on label "Are there Decorative Lighting Fixtures?" at bounding box center [109, 117] width 176 height 6
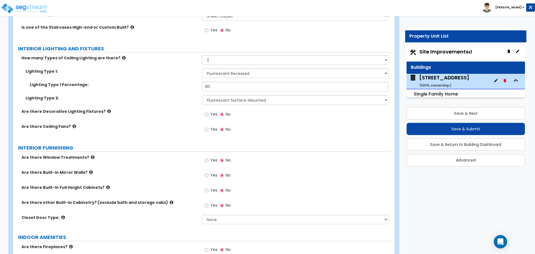
scroll to position [1385, 0]
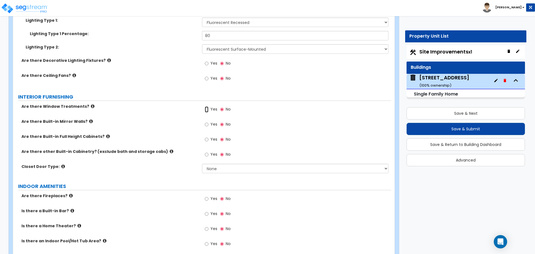
click at [208, 106] on input "Yes" at bounding box center [207, 109] width 4 height 6
radio input "true"
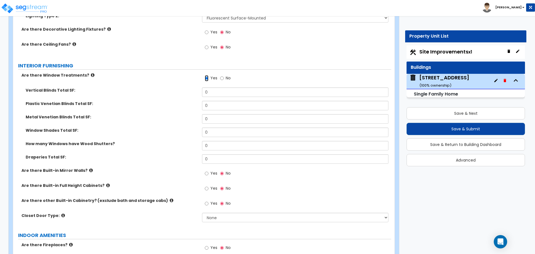
scroll to position [1410, 0]
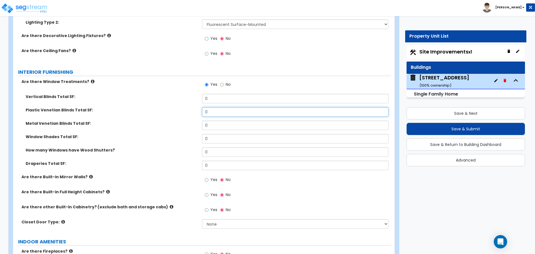
drag, startPoint x: 208, startPoint y: 106, endPoint x: 193, endPoint y: 106, distance: 14.5
click at [193, 107] on div "Plastic Venetian Blinds Total SF: 0" at bounding box center [202, 113] width 378 height 13
type input "210"
drag, startPoint x: 211, startPoint y: 94, endPoint x: 187, endPoint y: 99, distance: 24.5
click at [187, 99] on div "Vertical Blinds Total SF: 0" at bounding box center [202, 100] width 378 height 13
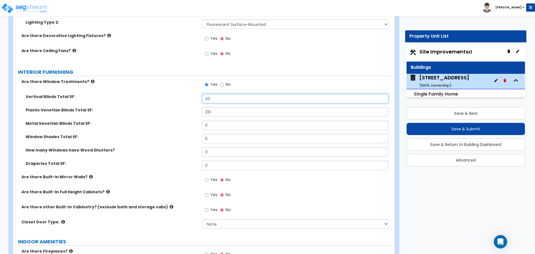
type input "42"
click at [187, 99] on div "Vertical Blinds Total SF: 42" at bounding box center [202, 100] width 378 height 13
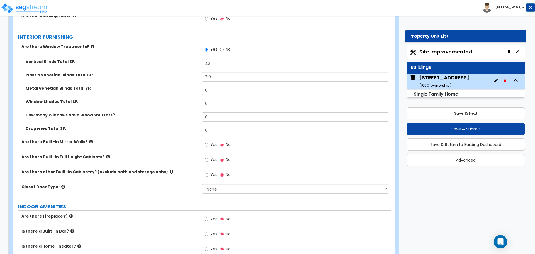
scroll to position [1456, 0]
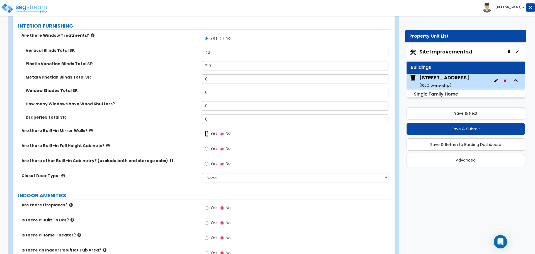
click at [208, 131] on input "Yes" at bounding box center [207, 134] width 4 height 6
radio input "true"
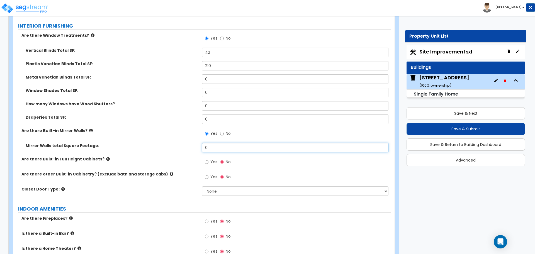
drag, startPoint x: 212, startPoint y: 141, endPoint x: 180, endPoint y: 141, distance: 32.0
click at [180, 143] on div "Mirror Walls total Square Footage: 0" at bounding box center [202, 149] width 378 height 13
click at [180, 143] on label "Mirror Walls total Square Footage:" at bounding box center [112, 146] width 172 height 6
click at [212, 143] on input "0" at bounding box center [295, 147] width 186 height 9
type input "2"
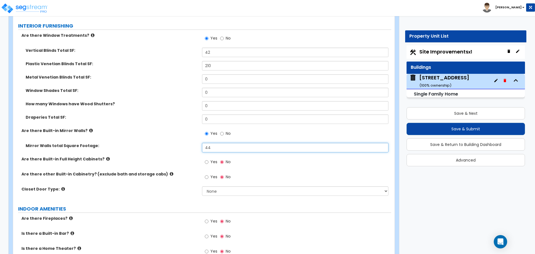
type input "44"
click at [178, 148] on div "Mirror Walls total Square Footage: 44" at bounding box center [202, 149] width 378 height 13
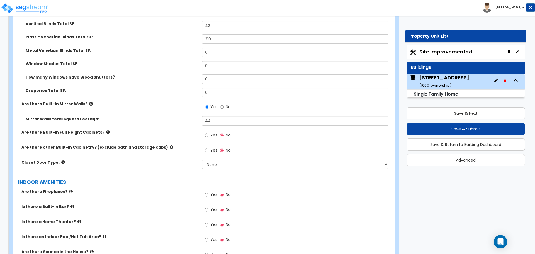
scroll to position [1484, 0]
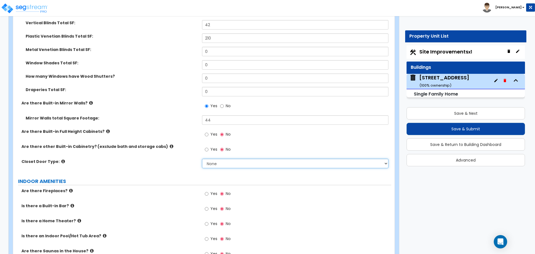
click at [214, 162] on select "None Bi-fold Louvered Doors Bi-fold Panel Doors Sliding Doors Hinged Wood Door" at bounding box center [295, 163] width 186 height 9
select select "4"
click at [202, 159] on select "None Bi-fold Louvered Doors Bi-fold Panel Doors Sliding Doors Hinged Wood Door" at bounding box center [295, 163] width 186 height 9
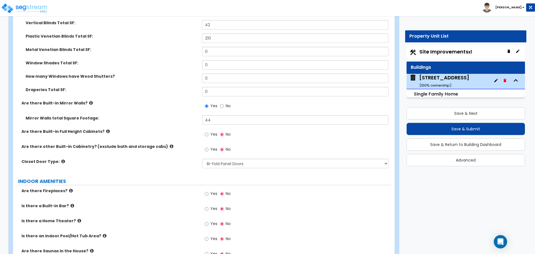
click at [172, 159] on label "Closet Door Type:" at bounding box center [109, 162] width 176 height 6
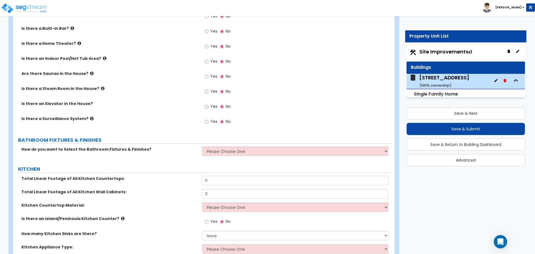
scroll to position [1683, 0]
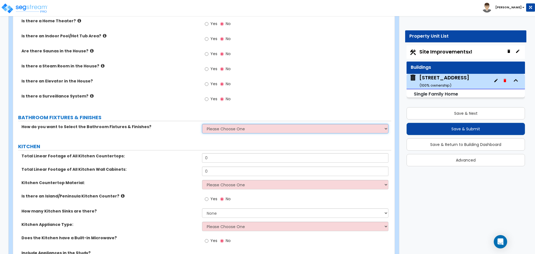
click at [208, 126] on select "Please Choose One I want to Select Fixtures and Finishes only for one Bath and …" at bounding box center [295, 128] width 186 height 9
select select "2"
click at [202, 124] on select "Please Choose One I want to Select Fixtures and Finishes only for one Bath and …" at bounding box center [295, 128] width 186 height 9
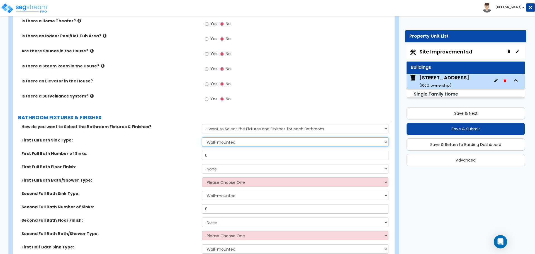
click at [216, 138] on select "Wall-mounted Pedestal-mounted Vanity-mounted" at bounding box center [295, 141] width 186 height 9
select select "3"
click at [202, 137] on select "Wall-mounted Pedestal-mounted Vanity-mounted" at bounding box center [295, 141] width 186 height 9
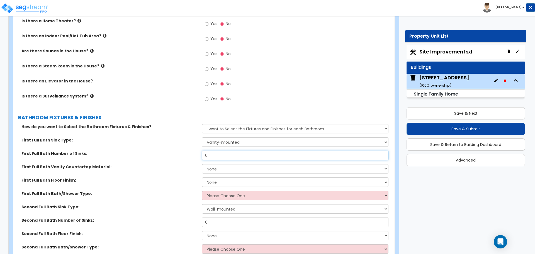
drag, startPoint x: 214, startPoint y: 149, endPoint x: 189, endPoint y: 143, distance: 25.9
click at [189, 143] on div "How do you want to Select the Bathroom Fixtures & Finishes? Please Choose One I…" at bounding box center [201, 211] width 369 height 174
type input "2"
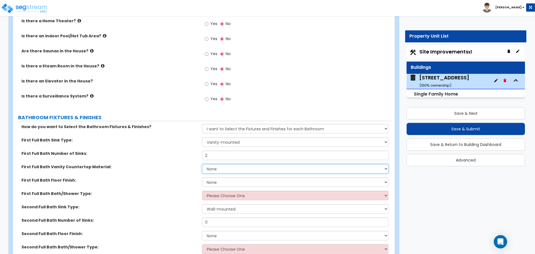
click at [211, 164] on select "None Plastic Laminate Solid Surface Stone Quartz Marble Tile Wood Stainless Ste…" at bounding box center [295, 168] width 186 height 9
select select "2"
click at [202, 164] on select "None Plastic Laminate Solid Surface Stone Quartz Marble Tile Wood Stainless Ste…" at bounding box center [295, 168] width 186 height 9
click at [212, 177] on select "None Tile Flooring Hardwood Flooring Resilient Laminate Flooring VCT Flooring S…" at bounding box center [295, 181] width 186 height 9
select select "1"
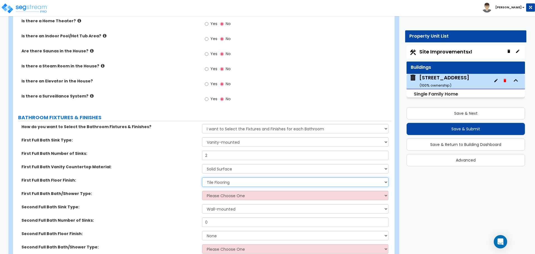
click at [202, 177] on select "None Tile Flooring Hardwood Flooring Resilient Laminate Flooring VCT Flooring S…" at bounding box center [295, 181] width 186 height 9
click at [207, 191] on select "Please Choose One Standalone Shower Bathtub - Shower Combo" at bounding box center [295, 195] width 186 height 9
select select "2"
click at [202, 191] on select "Please Choose One Standalone Shower Bathtub - Shower Combo" at bounding box center [295, 195] width 186 height 9
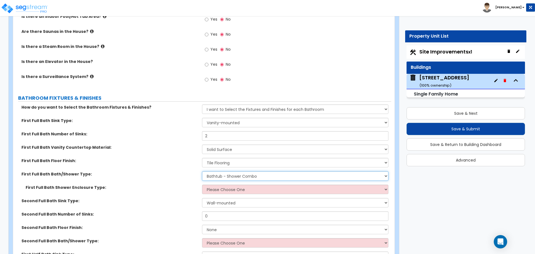
scroll to position [1704, 0]
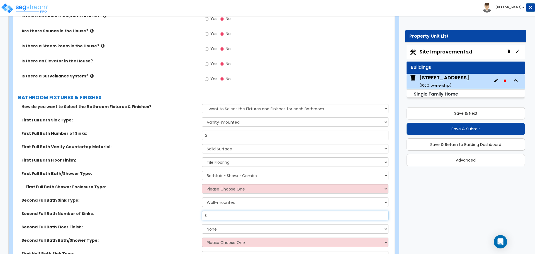
drag, startPoint x: 214, startPoint y: 208, endPoint x: 194, endPoint y: 205, distance: 20.2
click at [194, 211] on div "Second Full Bath Number of Sinks: 0" at bounding box center [202, 217] width 378 height 13
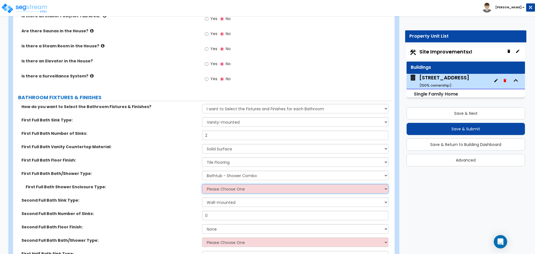
click at [220, 184] on select "Please Choose One Curtain & [PERSON_NAME] Sliding Doors Glass Hinged Doors" at bounding box center [295, 188] width 186 height 9
select select "1"
click at [202, 184] on select "Please Choose One Curtain & [PERSON_NAME] Sliding Doors Glass Hinged Doors" at bounding box center [295, 188] width 186 height 9
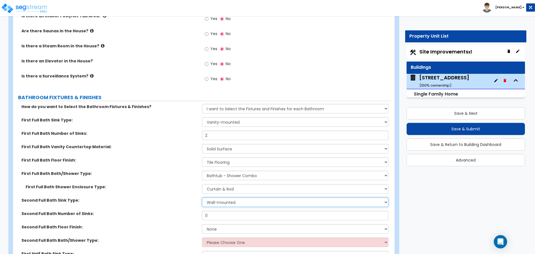
click at [215, 197] on select "Wall-mounted Pedestal-mounted Vanity-mounted" at bounding box center [295, 201] width 186 height 9
select select "3"
click at [202, 197] on select "Wall-mounted Pedestal-mounted Vanity-mounted" at bounding box center [295, 201] width 186 height 9
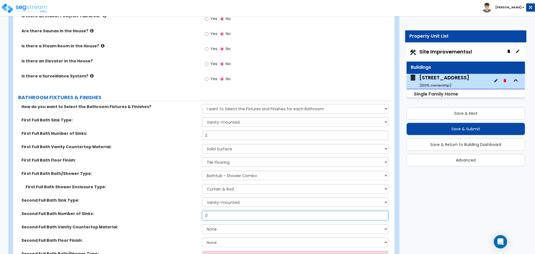
click at [217, 211] on input "0" at bounding box center [295, 215] width 186 height 9
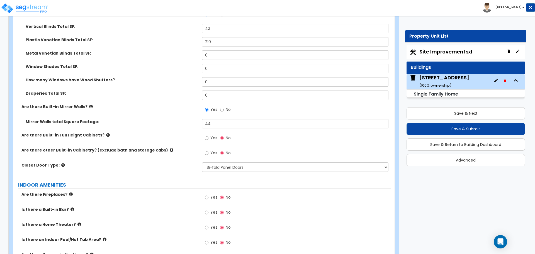
scroll to position [1480, 0]
type input "2"
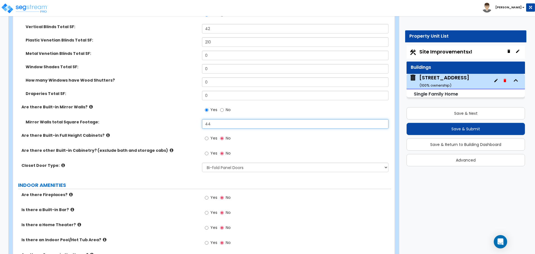
drag, startPoint x: 219, startPoint y: 119, endPoint x: 190, endPoint y: 119, distance: 29.0
click at [190, 119] on div "Mirror Walls total Square Footage: 44" at bounding box center [202, 125] width 378 height 13
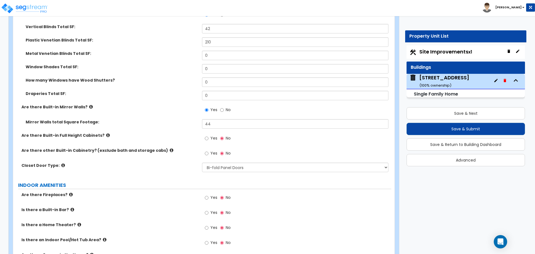
click at [190, 119] on div "Mirror Walls total Square Footage: 44" at bounding box center [202, 125] width 378 height 13
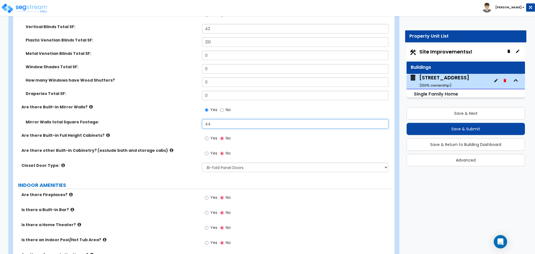
click at [220, 119] on input "44" at bounding box center [295, 123] width 186 height 9
type input "4"
type input "64"
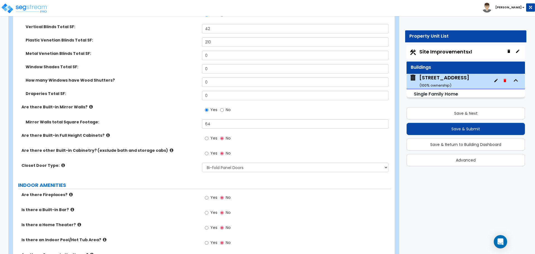
click at [186, 141] on div "Are there Built-in Full Height Cabinets? Yes No" at bounding box center [202, 140] width 378 height 15
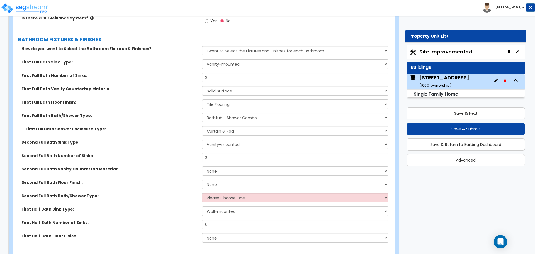
scroll to position [1802, 0]
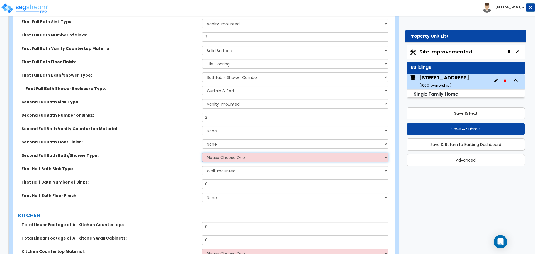
click at [213, 154] on select "Please Choose One Standalone Shower Bathtub - Shower Combo" at bounding box center [295, 157] width 186 height 9
select select "1"
click at [202, 153] on select "Please Choose One Standalone Shower Bathtub - Shower Combo" at bounding box center [295, 157] width 186 height 9
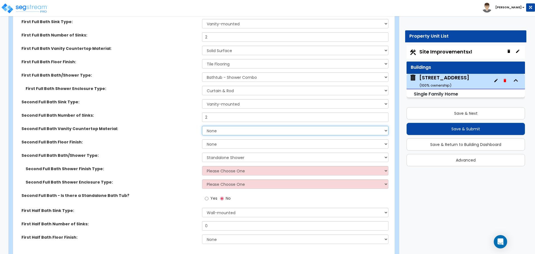
click at [212, 127] on select "None Plastic Laminate Solid Surface Stone Quartz Marble Tile Wood Stainless Ste…" at bounding box center [295, 130] width 186 height 9
select select "2"
click at [202, 126] on select "None Plastic Laminate Solid Surface Stone Quartz Marble Tile Wood Stainless Ste…" at bounding box center [295, 130] width 186 height 9
click at [211, 139] on select "None Tile Flooring Hardwood Flooring Resilient Laminate Flooring VCT Flooring S…" at bounding box center [295, 143] width 186 height 9
select select "1"
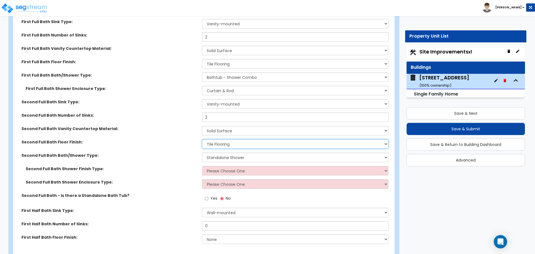
click at [202, 139] on select "None Tile Flooring Hardwood Flooring Resilient Laminate Flooring VCT Flooring S…" at bounding box center [295, 143] width 186 height 9
click at [216, 166] on select "Please Choose One Plastic Tile Stone" at bounding box center [295, 170] width 186 height 9
select select "2"
click at [202, 166] on select "Please Choose One Plastic Tile Stone" at bounding box center [295, 170] width 186 height 9
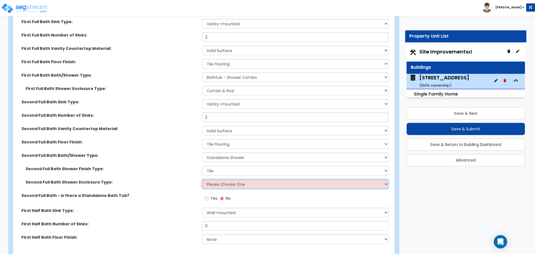
click at [212, 180] on select "Please Choose One Curtain & [PERSON_NAME] Sliding Doors Glass Hinged Doors" at bounding box center [295, 183] width 186 height 9
click at [212, 181] on select "Please Choose One Curtain & [PERSON_NAME] Sliding Doors Glass Hinged Doors" at bounding box center [295, 183] width 186 height 9
select select "3"
click at [202, 179] on select "Please Choose One Curtain & [PERSON_NAME] Sliding Doors Glass Hinged Doors" at bounding box center [295, 183] width 186 height 9
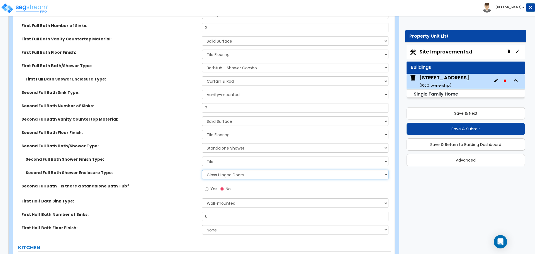
scroll to position [1823, 0]
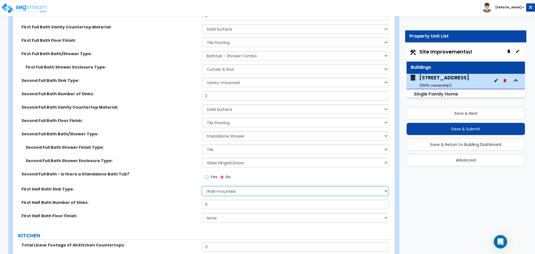
click at [217, 186] on select "Wall-mounted Pedestal-mounted Vanity-mounted" at bounding box center [295, 190] width 186 height 9
select select "3"
click at [202, 186] on select "Wall-mounted Pedestal-mounted Vanity-mounted" at bounding box center [295, 190] width 186 height 9
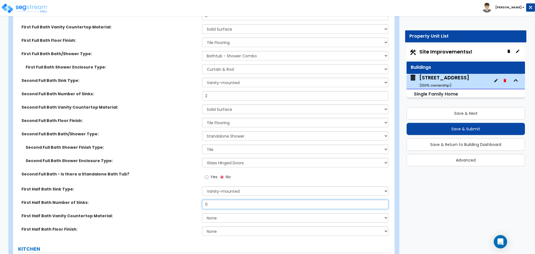
drag, startPoint x: 212, startPoint y: 198, endPoint x: 195, endPoint y: 195, distance: 16.8
click at [195, 200] on div "First Half Bath Number of Sinks: 0" at bounding box center [202, 206] width 378 height 13
type input "1"
click at [222, 216] on select "None Plastic Laminate Solid Surface Stone Quartz Marble Tile Wood Stainless Ste…" at bounding box center [295, 217] width 186 height 9
select select "2"
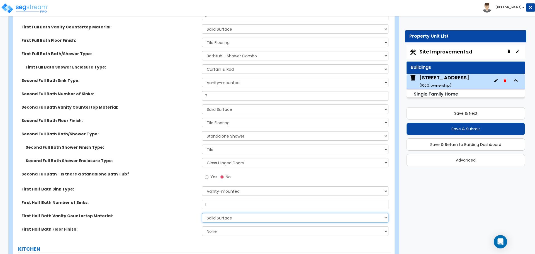
click at [202, 213] on select "None Plastic Laminate Solid Surface Stone Quartz Marble Tile Wood Stainless Ste…" at bounding box center [295, 217] width 186 height 9
click at [214, 227] on select "None Tile Flooring Hardwood Flooring Resilient Laminate Flooring VCT Flooring S…" at bounding box center [295, 230] width 186 height 9
select select "1"
click at [202, 226] on select "None Tile Flooring Hardwood Flooring Resilient Laminate Flooring VCT Flooring S…" at bounding box center [295, 230] width 186 height 9
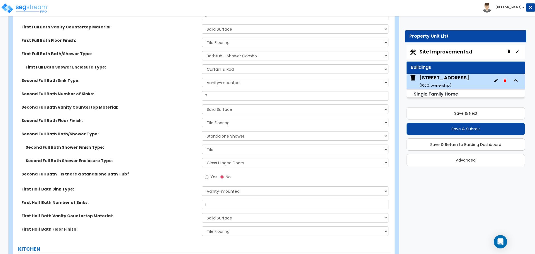
click at [189, 201] on div "First Half Bath Number of Sinks: 1" at bounding box center [202, 206] width 378 height 13
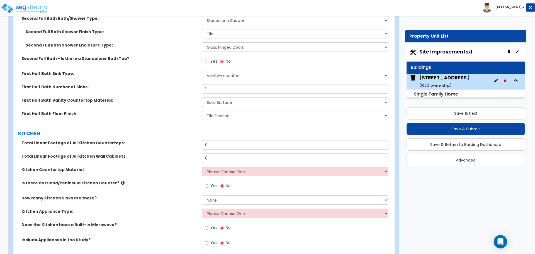
scroll to position [1940, 0]
drag, startPoint x: 220, startPoint y: 138, endPoint x: 179, endPoint y: 132, distance: 41.1
type input "20"
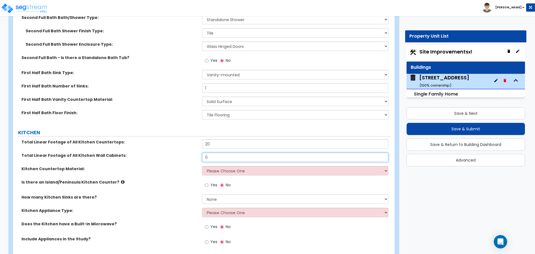
drag, startPoint x: 226, startPoint y: 151, endPoint x: 193, endPoint y: 152, distance: 33.1
click at [193, 153] on div "Total Linear Footage of All Kitchen Wall Cabinets: 0" at bounding box center [202, 159] width 378 height 13
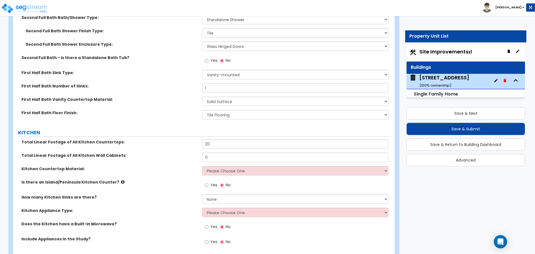
click at [193, 153] on label "Total Linear Footage of All Kitchen Wall Cabinets:" at bounding box center [109, 156] width 176 height 6
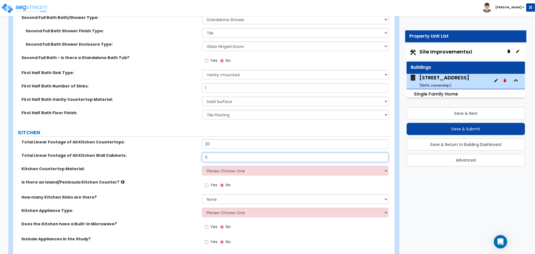
click at [210, 153] on input "0" at bounding box center [295, 157] width 186 height 9
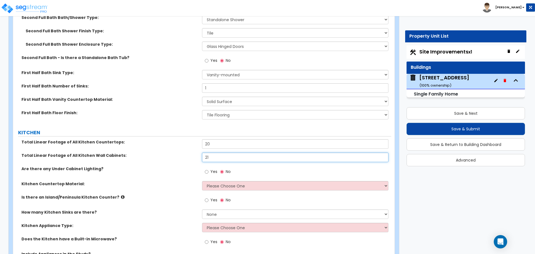
scroll to position [1945, 0]
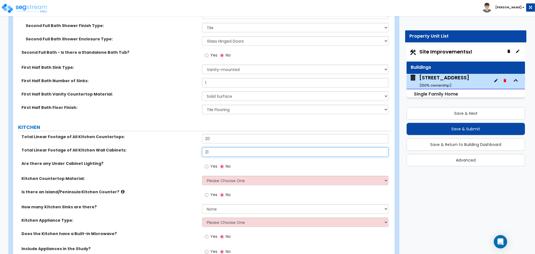
type input "21"
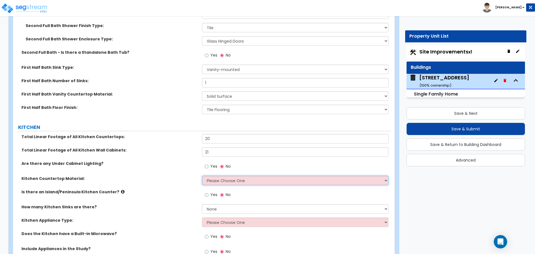
click at [213, 176] on select "Please Choose One Plastic Laminate Solid Surface Stone Quartz Marble Tile Wood …" at bounding box center [295, 180] width 186 height 9
click at [202, 176] on select "Please Choose One Plastic Laminate Solid Surface Stone Quartz Marble Tile Wood …" at bounding box center [295, 180] width 186 height 9
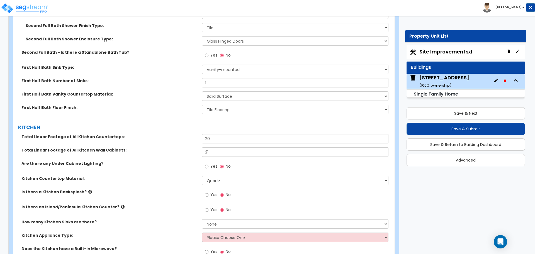
click at [192, 177] on div "Kitchen Countertop Material: Please Choose One Plastic Laminate Solid Surface S…" at bounding box center [202, 182] width 378 height 13
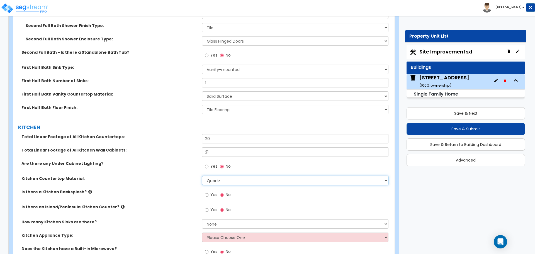
click at [205, 178] on select "Please Choose One Plastic Laminate Solid Surface Stone Quartz Marble Tile Wood …" at bounding box center [295, 180] width 186 height 9
select select "2"
click at [202, 176] on select "Please Choose One Plastic Laminate Solid Surface Stone Quartz Marble Tile Wood …" at bounding box center [295, 180] width 186 height 9
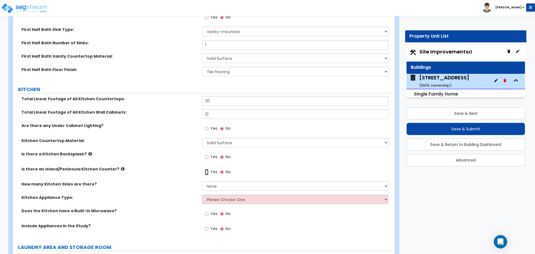
click at [207, 169] on input "Yes" at bounding box center [207, 172] width 4 height 6
radio input "true"
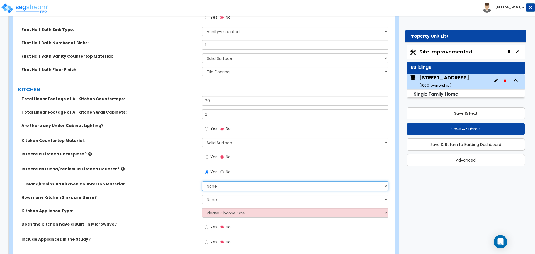
click at [223, 181] on select "None Plastic Laminate Solid Surface Stone Quartz Marble Tile Wood Stainless Ste…" at bounding box center [295, 185] width 186 height 9
select select "2"
click at [202, 181] on select "None Plastic Laminate Solid Surface Stone Quartz Marble Tile Wood Stainless Ste…" at bounding box center [295, 185] width 186 height 9
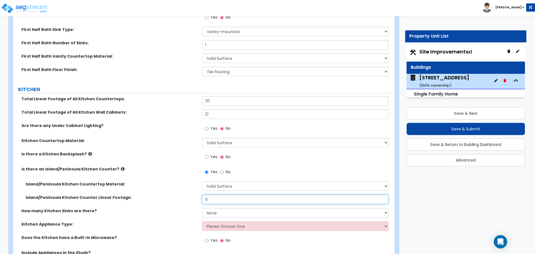
drag, startPoint x: 217, startPoint y: 194, endPoint x: 196, endPoint y: 193, distance: 21.2
click at [196, 195] on div "Island/Peninsula Kitchen Counter Linear Footage: 0" at bounding box center [202, 201] width 378 height 13
click at [196, 195] on label "Island/Peninsula Kitchen Counter Linear Footage:" at bounding box center [112, 198] width 172 height 6
click at [207, 195] on input "0" at bounding box center [295, 199] width 186 height 9
type input "7"
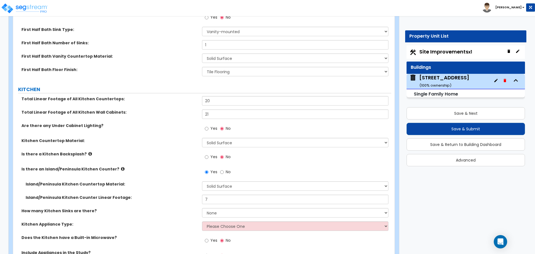
click at [166, 201] on div "Island/Peninsula Kitchen Counter Linear Footage: 7" at bounding box center [202, 201] width 378 height 13
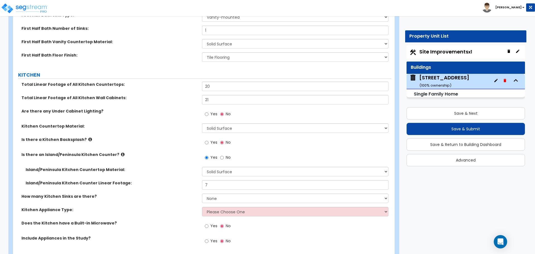
scroll to position [1999, 0]
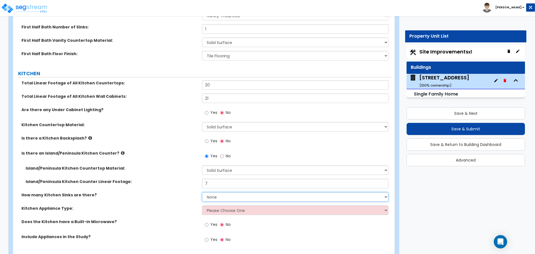
click at [209, 192] on select "None 1 2 3" at bounding box center [295, 196] width 186 height 9
select select "1"
click at [202, 192] on select "None 1 2 3" at bounding box center [295, 196] width 186 height 9
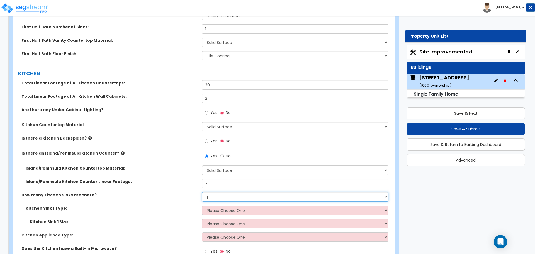
scroll to position [2004, 0]
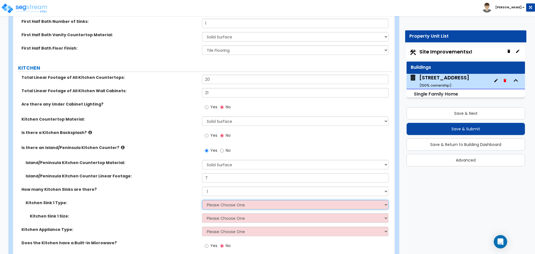
click at [212, 200] on select "Please Choose One Stainless Steel Porcelain Enamel Cast Iron Granite Composite" at bounding box center [295, 204] width 186 height 9
select select "1"
click at [202, 200] on select "Please Choose One Stainless Steel Porcelain Enamel Cast Iron Granite Composite" at bounding box center [295, 204] width 186 height 9
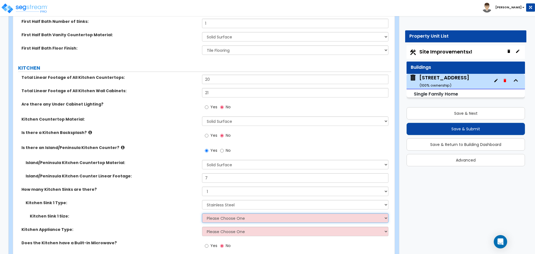
click at [215, 216] on select "Please Choose One Single Sink Double Sink" at bounding box center [295, 217] width 186 height 9
select select "1"
click at [202, 213] on select "Please Choose One Single Sink Double Sink" at bounding box center [295, 217] width 186 height 9
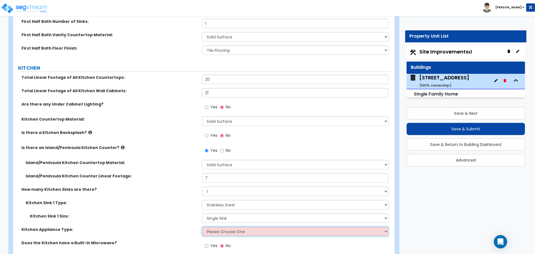
click at [215, 227] on select "Please Choose One Gas Electric" at bounding box center [295, 231] width 186 height 9
select select "2"
click at [202, 227] on select "Please Choose One Gas Electric" at bounding box center [295, 231] width 186 height 9
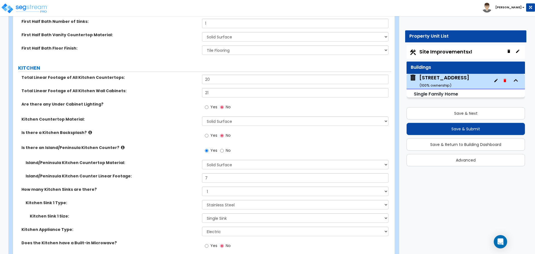
click at [198, 220] on div "Kitchen Sink 1 Size: Please Choose One Single Sink Double Sink" at bounding box center [202, 219] width 378 height 13
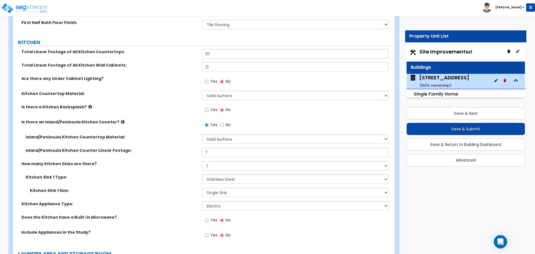
scroll to position [2037, 0]
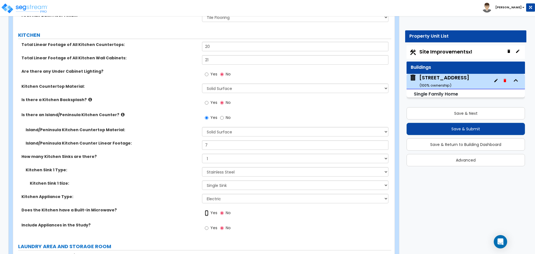
click at [207, 210] on input "Yes" at bounding box center [207, 213] width 4 height 6
radio input "true"
click at [206, 225] on input "Yes" at bounding box center [207, 228] width 4 height 6
radio input "true"
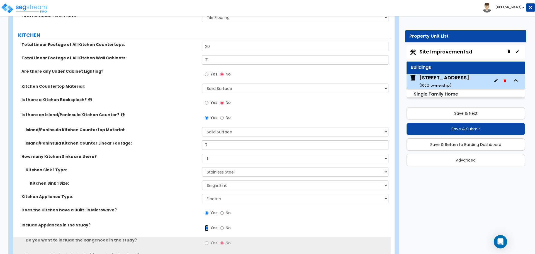
scroll to position [2075, 0]
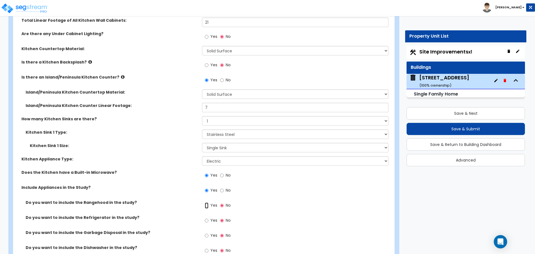
click at [206, 202] on input "Yes" at bounding box center [207, 205] width 4 height 6
radio input "true"
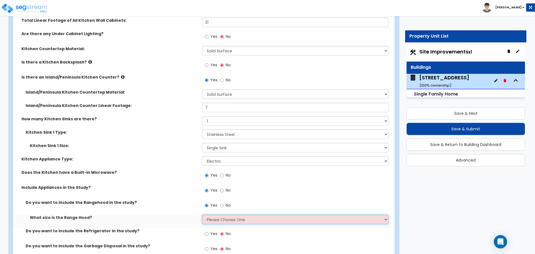
click at [210, 215] on select "Please Choose One Normal - 30" Wide - 42"" at bounding box center [295, 219] width 186 height 9
select select "1"
click at [202, 215] on select "Please Choose One Normal - 30" Wide - 42"" at bounding box center [295, 219] width 186 height 9
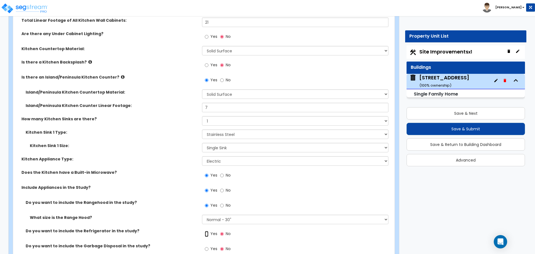
click at [207, 231] on input "Yes" at bounding box center [207, 234] width 4 height 6
radio input "true"
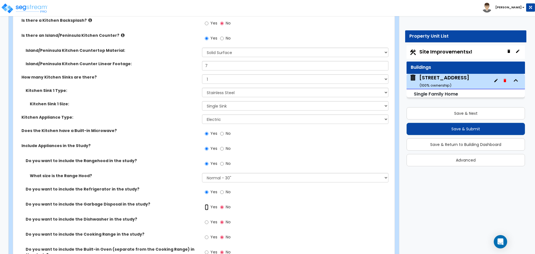
click at [207, 204] on input "Yes" at bounding box center [207, 207] width 4 height 6
radio input "true"
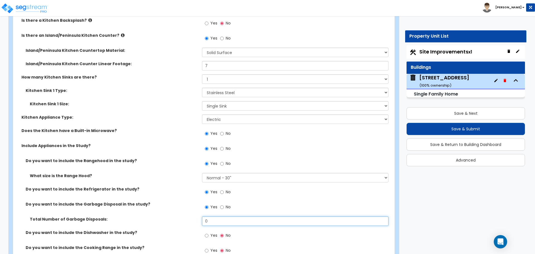
drag, startPoint x: 212, startPoint y: 215, endPoint x: 199, endPoint y: 217, distance: 13.3
click at [199, 217] on div "Total Number of Garbage Disposals: 0" at bounding box center [202, 222] width 378 height 13
click at [207, 217] on input "0" at bounding box center [295, 220] width 186 height 9
type input "1"
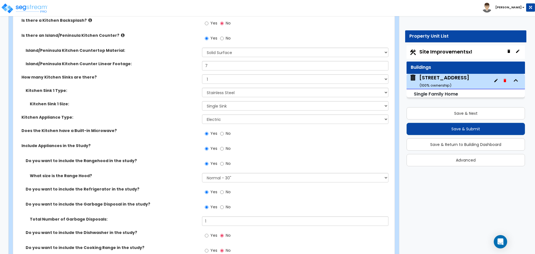
click at [182, 222] on div "Total Number of Garbage Disposals: 1" at bounding box center [202, 222] width 378 height 13
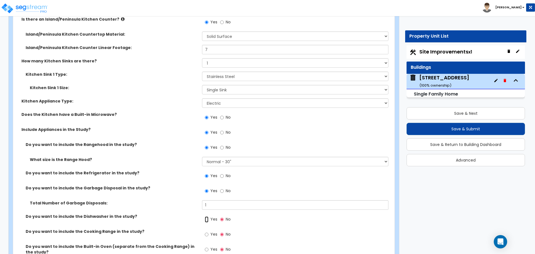
click at [207, 216] on input "Yes" at bounding box center [207, 219] width 4 height 6
radio input "true"
click at [208, 231] on input "Yes" at bounding box center [207, 234] width 4 height 6
radio input "true"
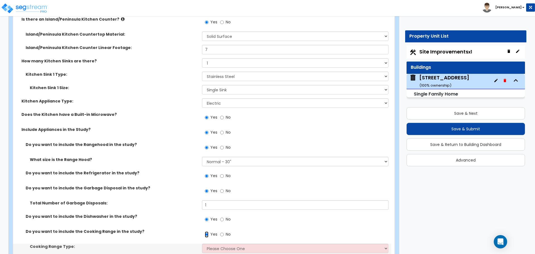
scroll to position [2174, 0]
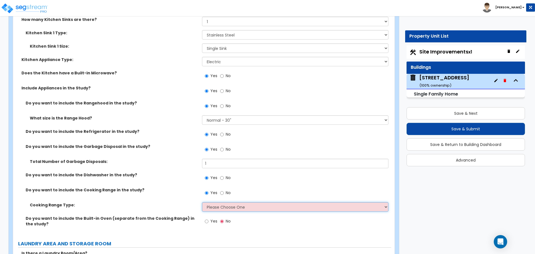
click at [224, 204] on select "Please Choose One Cook Top Only Range with Oven" at bounding box center [295, 206] width 186 height 9
select select "2"
click at [202, 202] on select "Please Choose One Cook Top Only Range with Oven" at bounding box center [295, 206] width 186 height 9
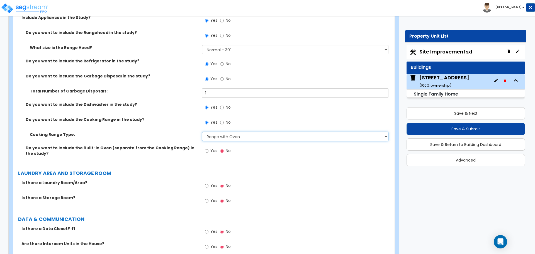
scroll to position [2246, 0]
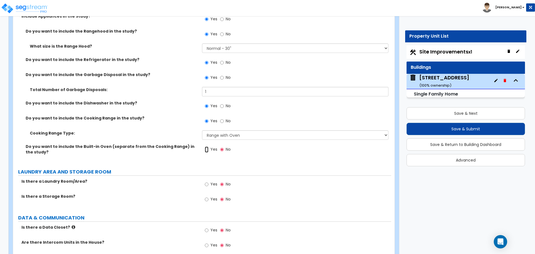
click at [205, 146] on input "Yes" at bounding box center [207, 149] width 4 height 6
radio input "true"
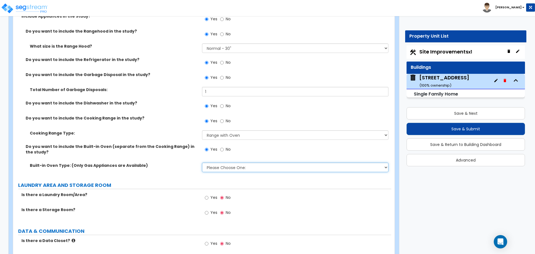
click at [216, 163] on select "Please Choose One: Single Double" at bounding box center [295, 167] width 186 height 9
select select "1"
click at [202, 163] on select "Please Choose One: Single Double" at bounding box center [295, 167] width 186 height 9
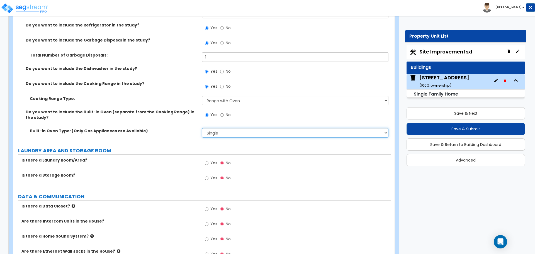
scroll to position [2354, 0]
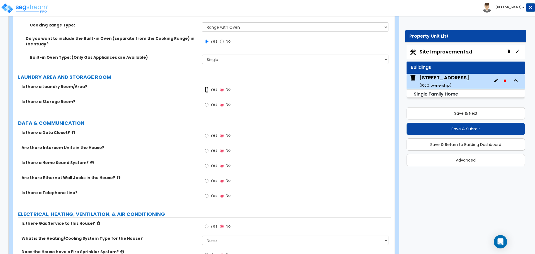
click at [207, 87] on input "Yes" at bounding box center [207, 90] width 4 height 6
radio input "true"
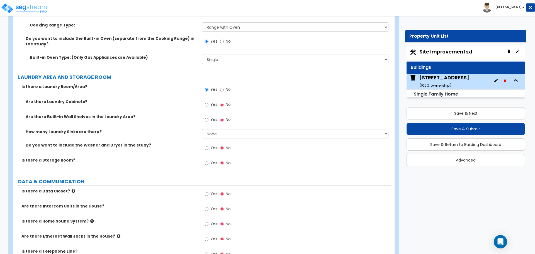
click at [210, 101] on label "Yes" at bounding box center [211, 105] width 13 height 9
click at [208, 102] on input "Yes" at bounding box center [207, 105] width 4 height 6
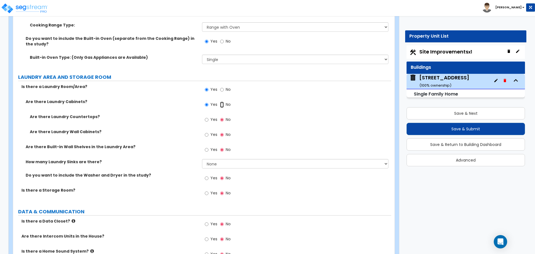
click at [223, 102] on input "No" at bounding box center [222, 105] width 4 height 6
radio input "false"
radio input "true"
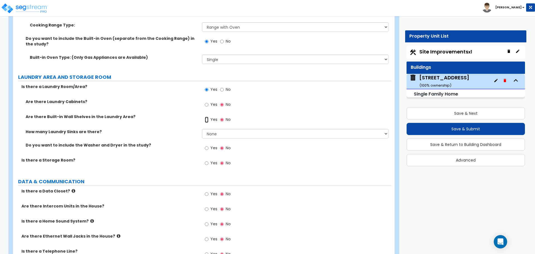
click at [206, 117] on input "Yes" at bounding box center [207, 120] width 4 height 6
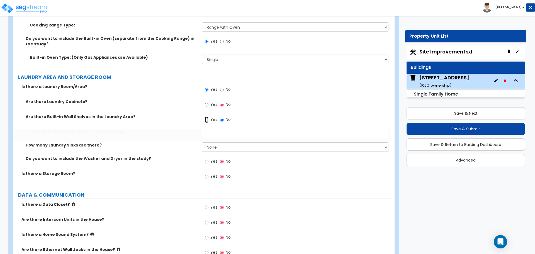
radio input "true"
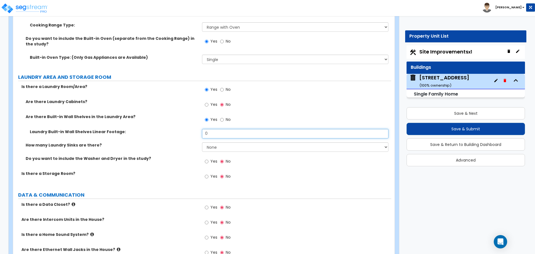
drag, startPoint x: 221, startPoint y: 127, endPoint x: 185, endPoint y: 128, distance: 36.0
click at [185, 129] on div "Laundry Built-in Wall Shelves Linear Footage: 0" at bounding box center [202, 135] width 378 height 13
type input "10"
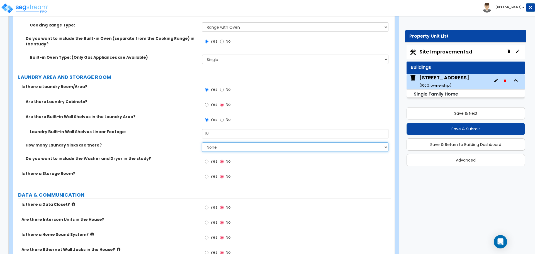
click at [216, 142] on select "None 1 2 3" at bounding box center [295, 146] width 186 height 9
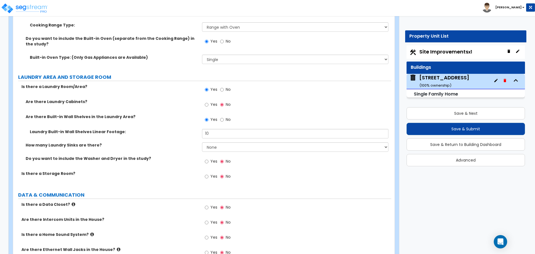
click at [182, 156] on label "Do you want to include the Washer and Dryer in the study?" at bounding box center [112, 159] width 172 height 6
click at [207, 158] on input "Yes" at bounding box center [207, 161] width 4 height 6
radio input "true"
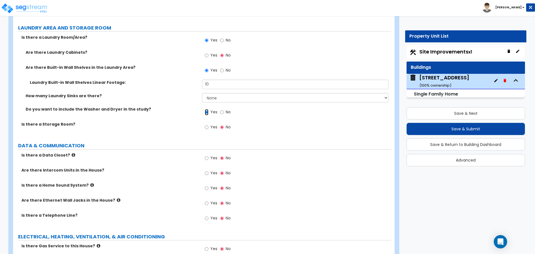
scroll to position [2405, 0]
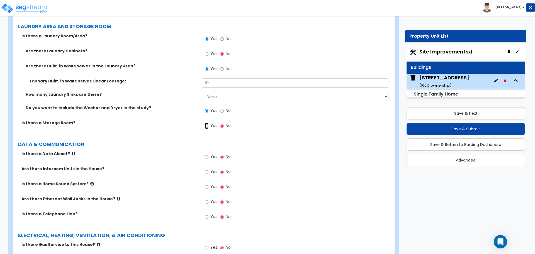
click at [208, 123] on input "Yes" at bounding box center [207, 126] width 4 height 6
radio input "true"
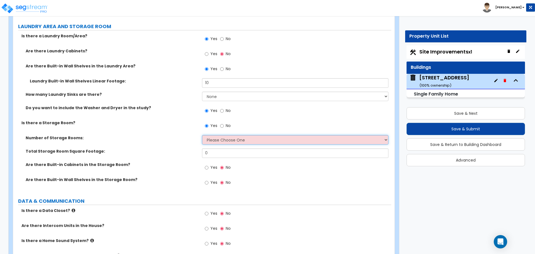
click at [207, 135] on select "Please Choose One 1 2 3" at bounding box center [295, 139] width 186 height 9
click at [202, 135] on select "Please Choose One 1 2 3" at bounding box center [295, 139] width 186 height 9
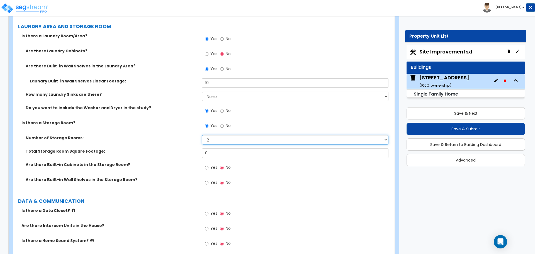
click at [214, 136] on select "Please Choose One 1 2 3" at bounding box center [295, 139] width 186 height 9
select select "3"
click at [202, 135] on select "Please Choose One 1 2 3" at bounding box center [295, 139] width 186 height 9
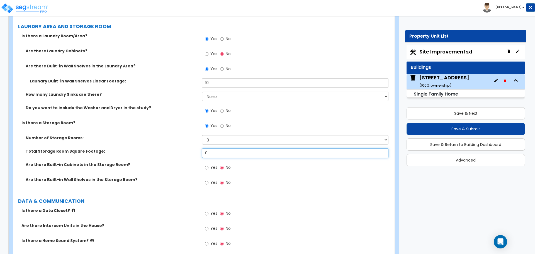
drag, startPoint x: 214, startPoint y: 149, endPoint x: 199, endPoint y: 151, distance: 14.9
click at [199, 151] on div "Total Storage Room Square Footage: 0" at bounding box center [202, 154] width 378 height 13
type input "9"
type input "120"
click at [205, 180] on input "Yes" at bounding box center [207, 183] width 4 height 6
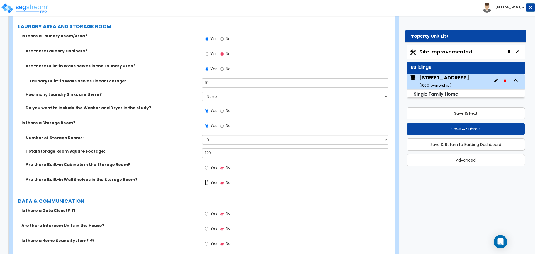
radio input "true"
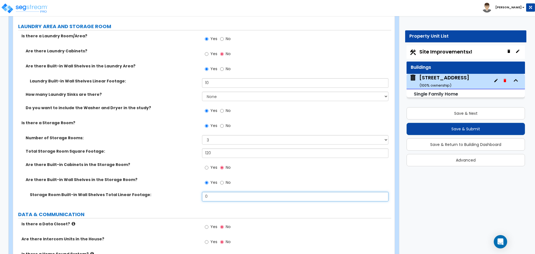
drag, startPoint x: 209, startPoint y: 192, endPoint x: 190, endPoint y: 193, distance: 19.2
click at [190, 193] on div "Storage Room Built-in Wall Shelves Total Linear Footage: 0" at bounding box center [202, 198] width 378 height 13
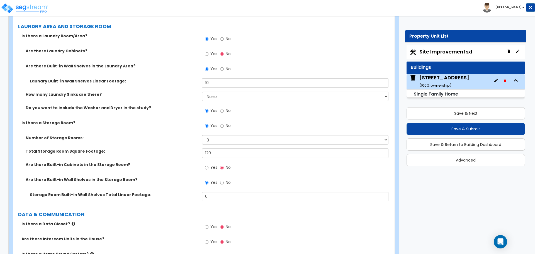
click at [190, 193] on div "Storage Room Built-in Wall Shelves Total Linear Footage: 0" at bounding box center [202, 198] width 378 height 13
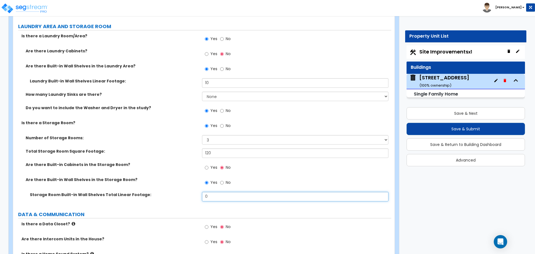
drag, startPoint x: 209, startPoint y: 192, endPoint x: 188, endPoint y: 187, distance: 22.0
click at [188, 192] on div "Storage Room Built-in Wall Shelves Total Linear Footage: 0" at bounding box center [202, 198] width 378 height 13
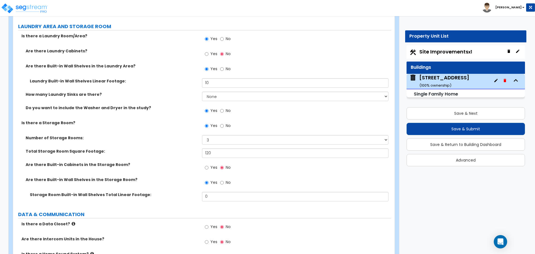
click at [188, 192] on label "Storage Room Built-in Wall Shelves Total Linear Footage:" at bounding box center [114, 195] width 168 height 6
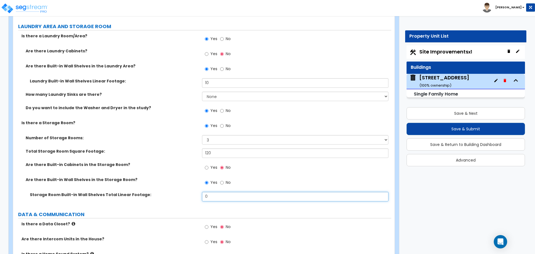
click at [207, 192] on input "0" at bounding box center [295, 196] width 186 height 9
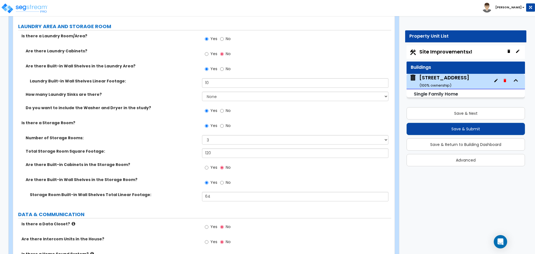
click at [192, 195] on div "Storage Room Built-in Wall Shelves Total Linear Footage: 64" at bounding box center [202, 198] width 378 height 13
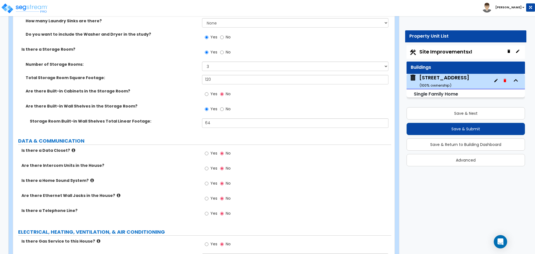
scroll to position [2478, 0]
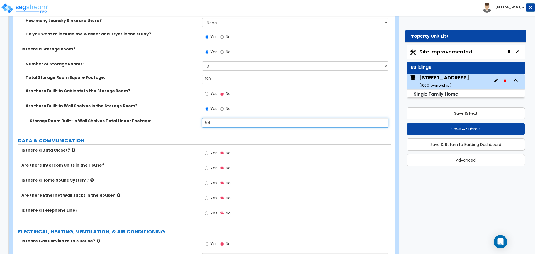
drag, startPoint x: 212, startPoint y: 119, endPoint x: 182, endPoint y: 121, distance: 30.9
click at [182, 121] on div "Storage Room Built-in Wall Shelves Total Linear Footage: 64" at bounding box center [202, 124] width 378 height 13
type input "80"
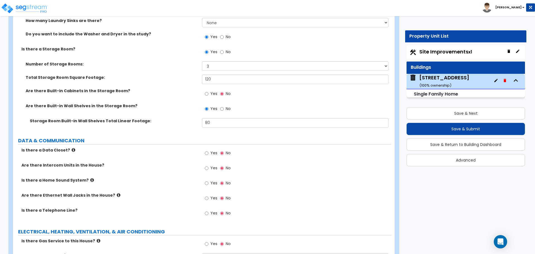
click at [182, 121] on div "Storage Room Built-in Wall Shelves Total Linear Footage: 80" at bounding box center [202, 124] width 378 height 13
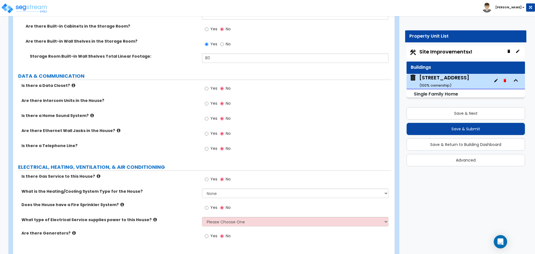
scroll to position [2544, 0]
click at [207, 130] on input "Yes" at bounding box center [207, 133] width 4 height 6
radio input "true"
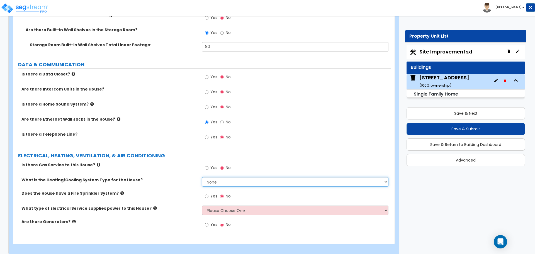
click at [216, 177] on select "None Heat Only Centralized Heating & Cooling Thru Wall Air Conditioners Mini Sp…" at bounding box center [295, 181] width 186 height 9
click at [207, 165] on input "Yes" at bounding box center [207, 168] width 4 height 6
radio input "true"
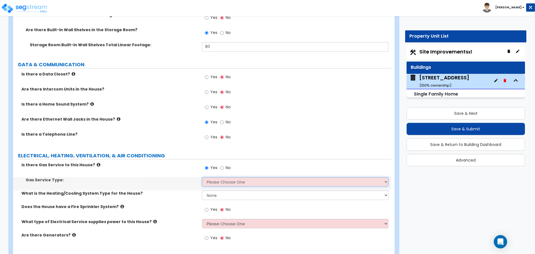
click at [217, 177] on select "Please Choose One Natural Gas Service Propane Tank On-site" at bounding box center [295, 181] width 186 height 9
select select "1"
click at [202, 177] on select "Please Choose One Natural Gas Service Propane Tank On-site" at bounding box center [295, 181] width 186 height 9
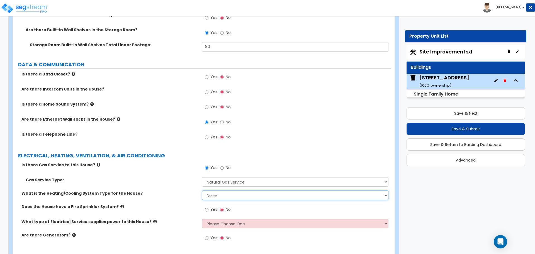
click at [219, 191] on select "None Heat Only Centralized Heating & Cooling Thru Wall Air Conditioners Mini Sp…" at bounding box center [295, 194] width 186 height 9
select select "2"
click at [202, 190] on select "None Heat Only Centralized Heating & Cooling Thru Wall Air Conditioners Mini Sp…" at bounding box center [295, 194] width 186 height 9
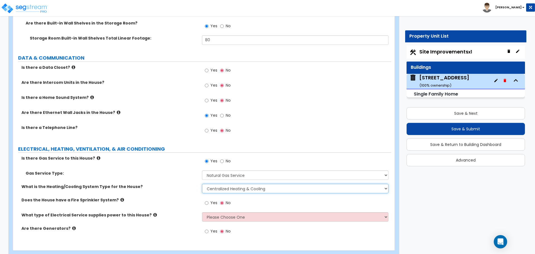
scroll to position [2561, 0]
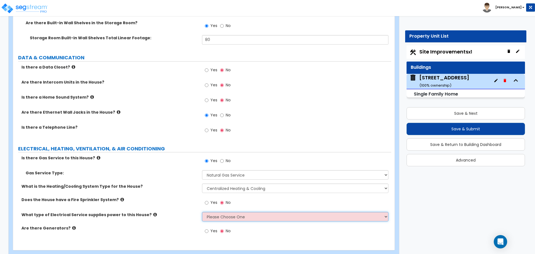
click at [215, 214] on select "Please Choose One Overhead Underground" at bounding box center [295, 216] width 186 height 9
select select "2"
click at [202, 212] on select "Please Choose One Overhead Underground" at bounding box center [295, 216] width 186 height 9
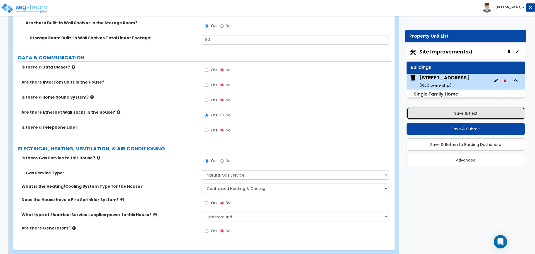
click at [426, 118] on button "Save & Next" at bounding box center [465, 113] width 118 height 12
select select "2"
select select "4"
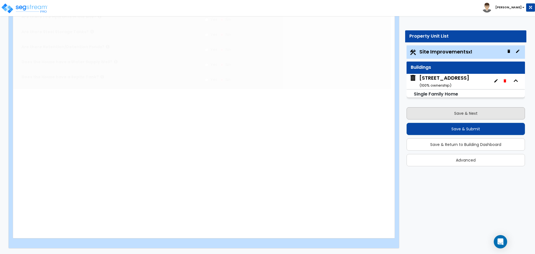
scroll to position [0, 0]
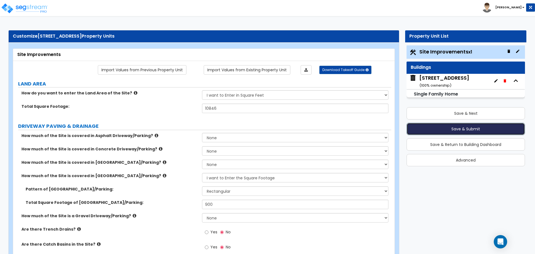
click at [441, 129] on button "Save & Submit" at bounding box center [465, 129] width 118 height 12
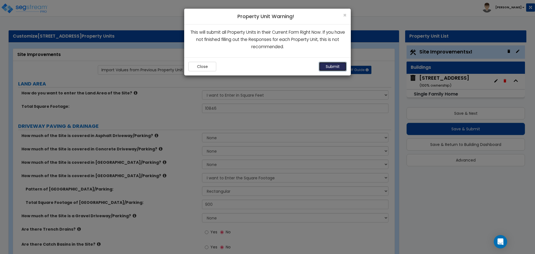
click at [329, 67] on button "Submit" at bounding box center [333, 66] width 28 height 9
